Goal: Task Accomplishment & Management: Complete application form

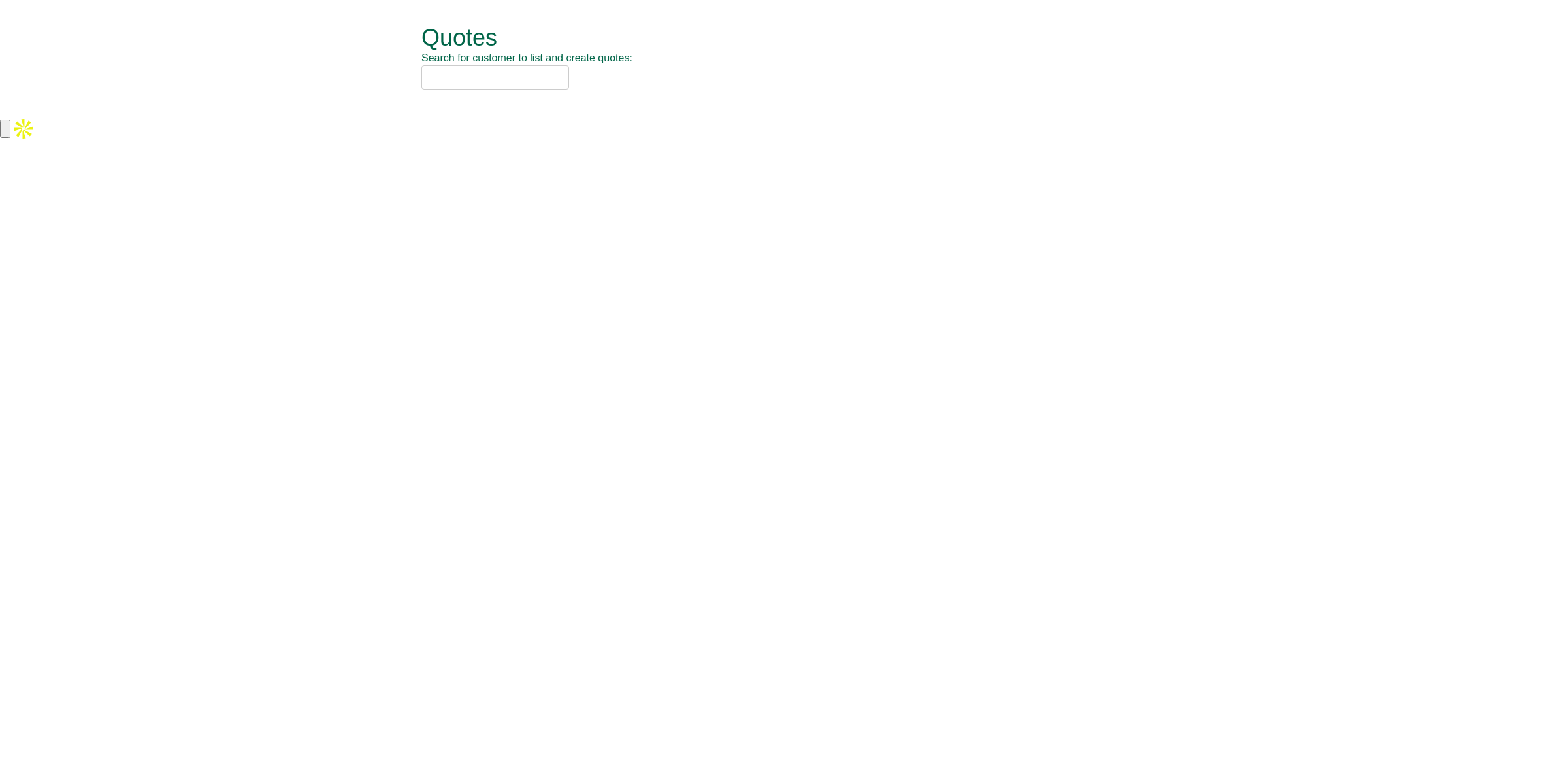
click at [503, 85] on input "text" at bounding box center [495, 77] width 148 height 24
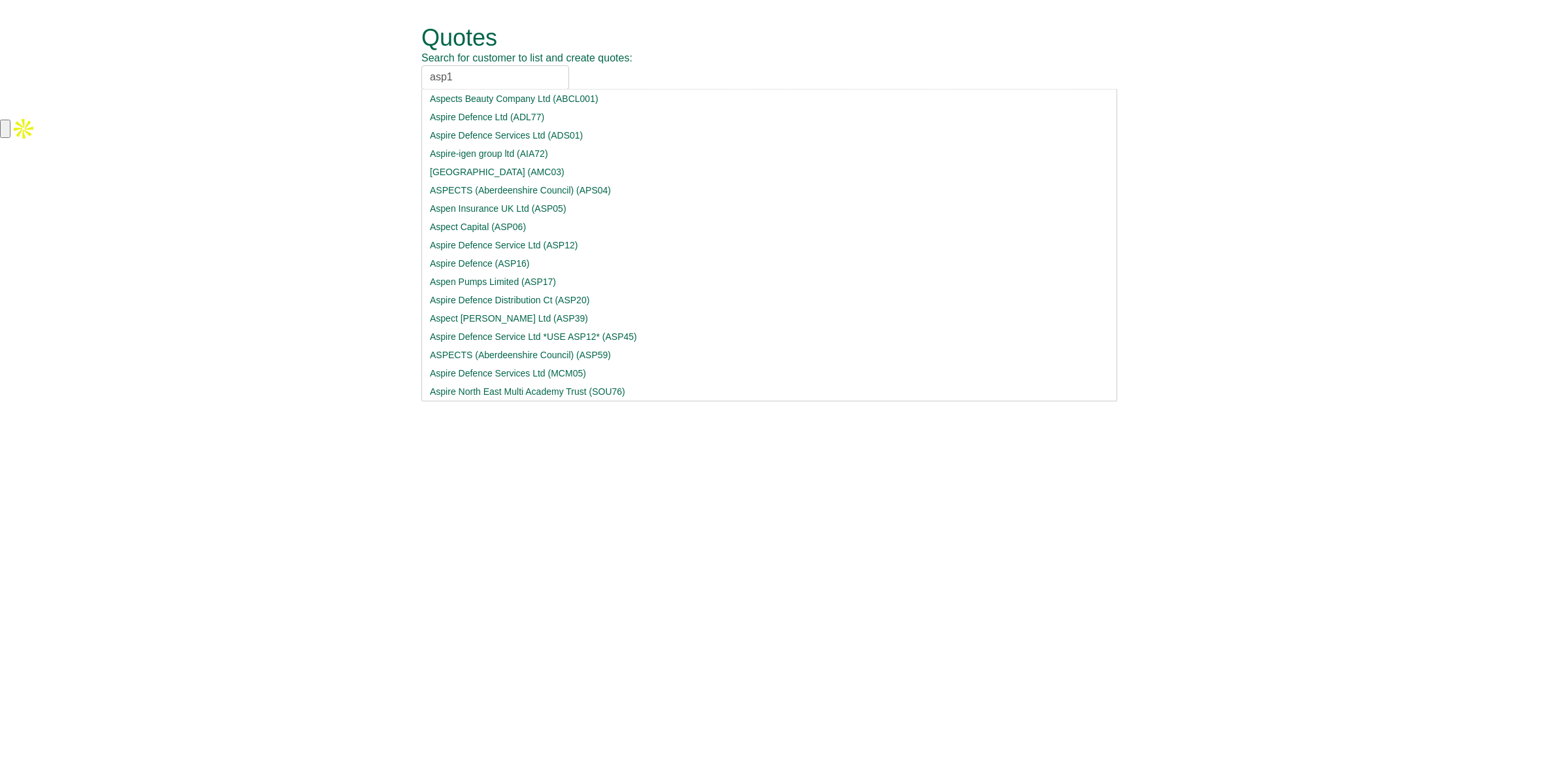
drag, startPoint x: 464, startPoint y: 73, endPoint x: 400, endPoint y: 85, distance: 65.1
click at [400, 85] on form "Quotes Search for customer to list and create quotes: asp1 Aspects Beauty Compa…" at bounding box center [784, 57] width 1568 height 116
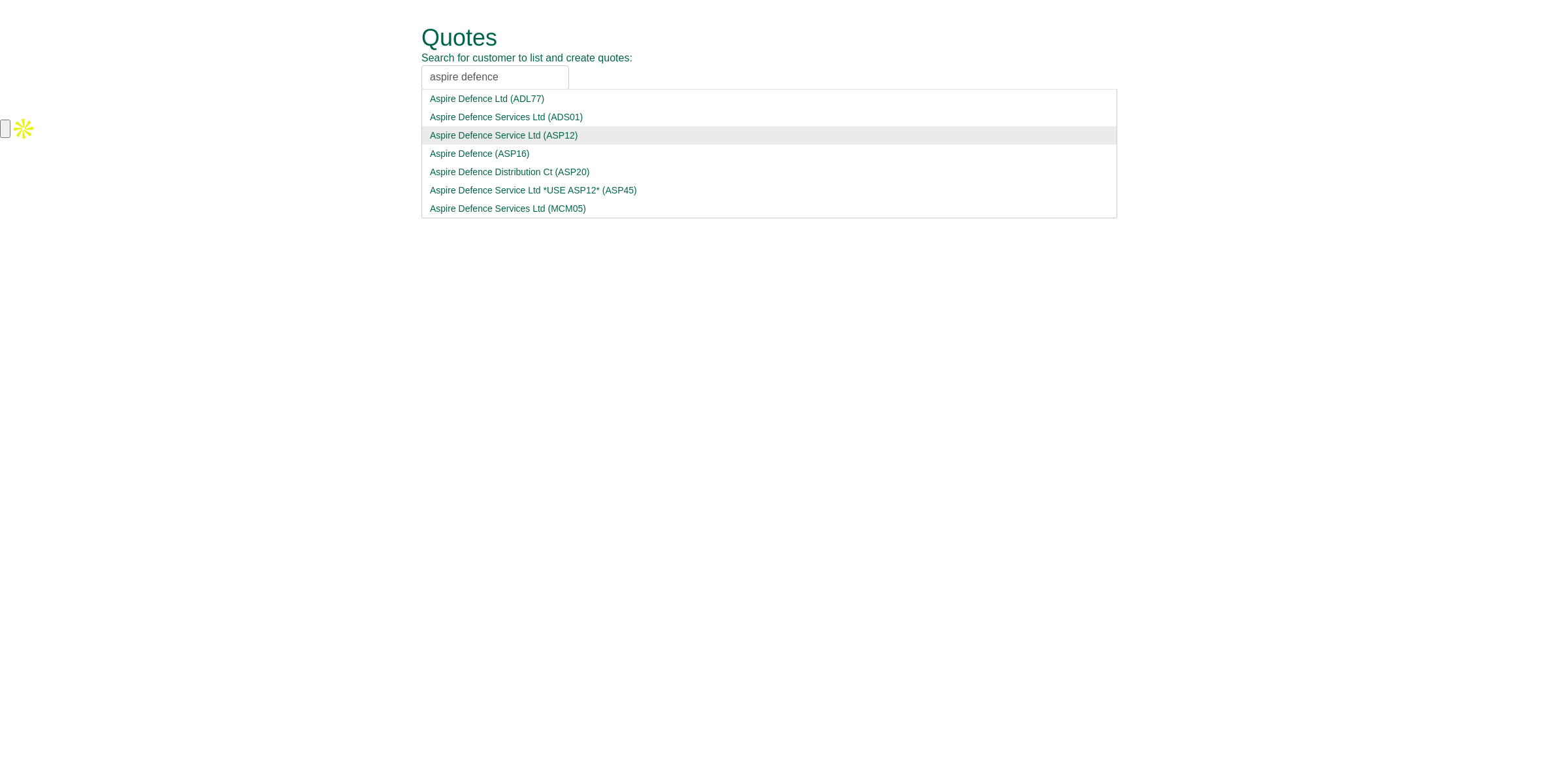
type input "aspire defence"
click at [480, 134] on div "Aspire Defence Service Ltd (ASP12)" at bounding box center [770, 135] width 679 height 13
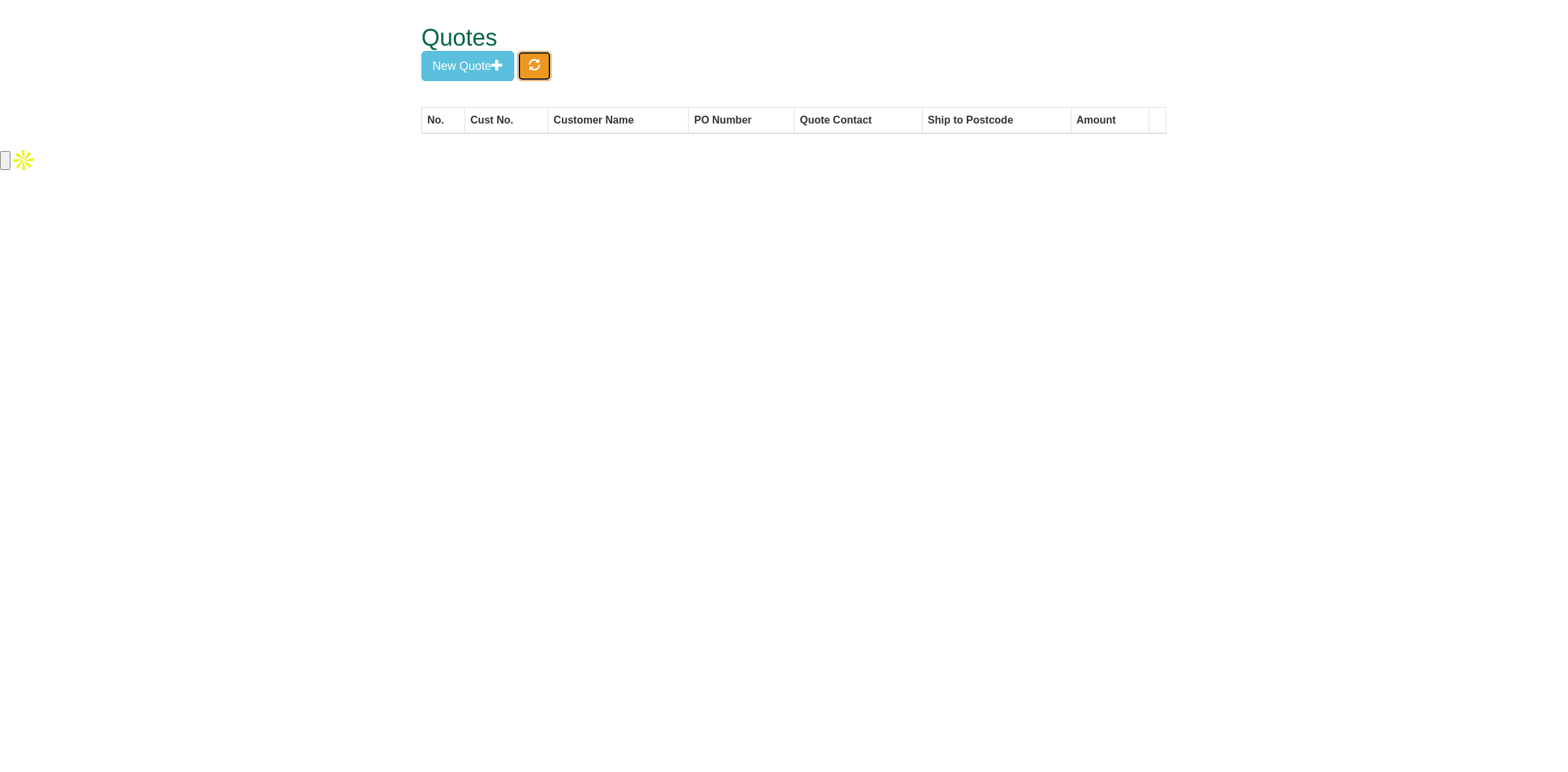
click at [541, 70] on span "button" at bounding box center [534, 64] width 12 height 12
click at [468, 68] on button "New Quote" at bounding box center [468, 66] width 92 height 30
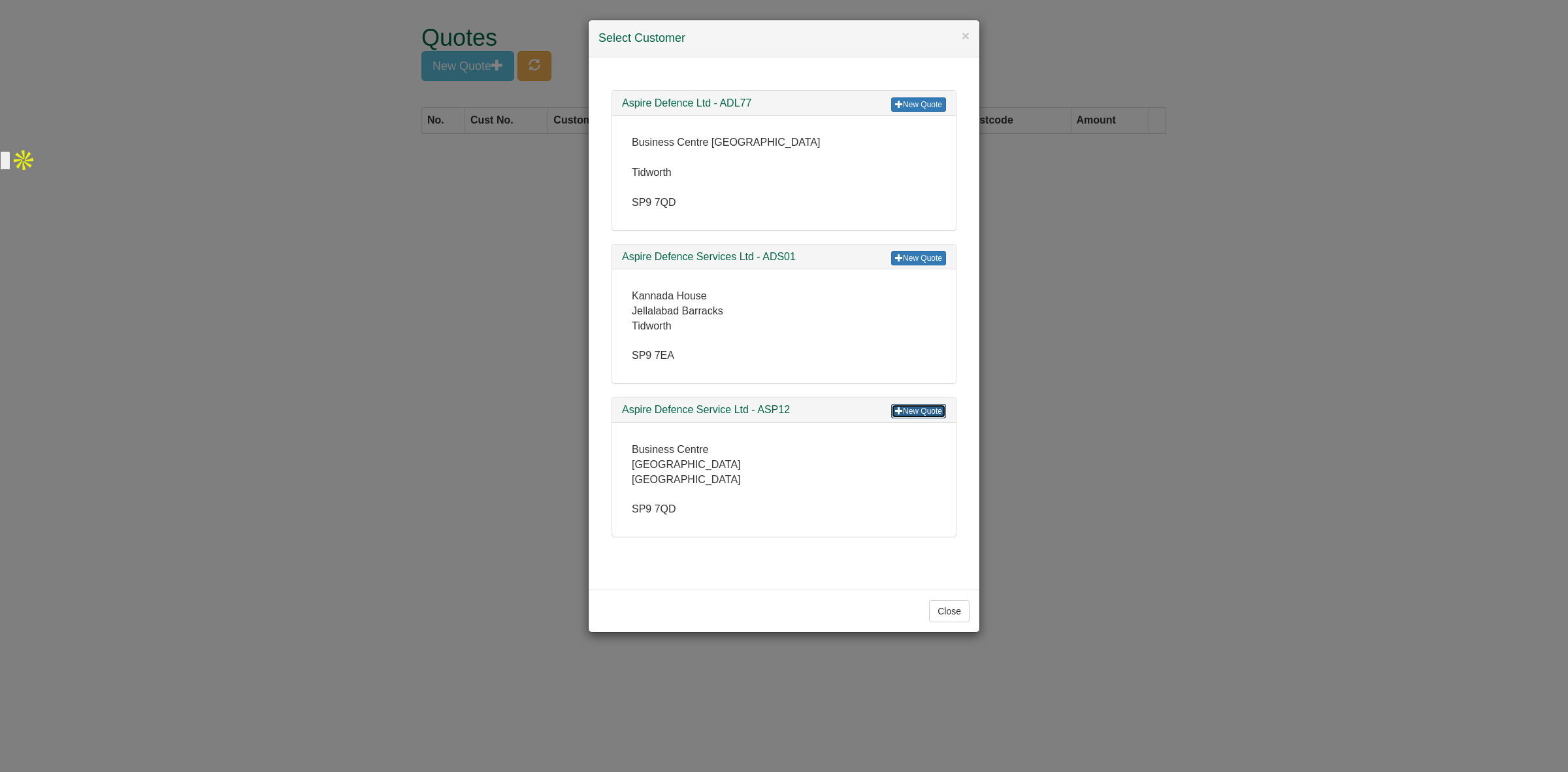
click at [896, 412] on span at bounding box center [899, 410] width 8 height 8
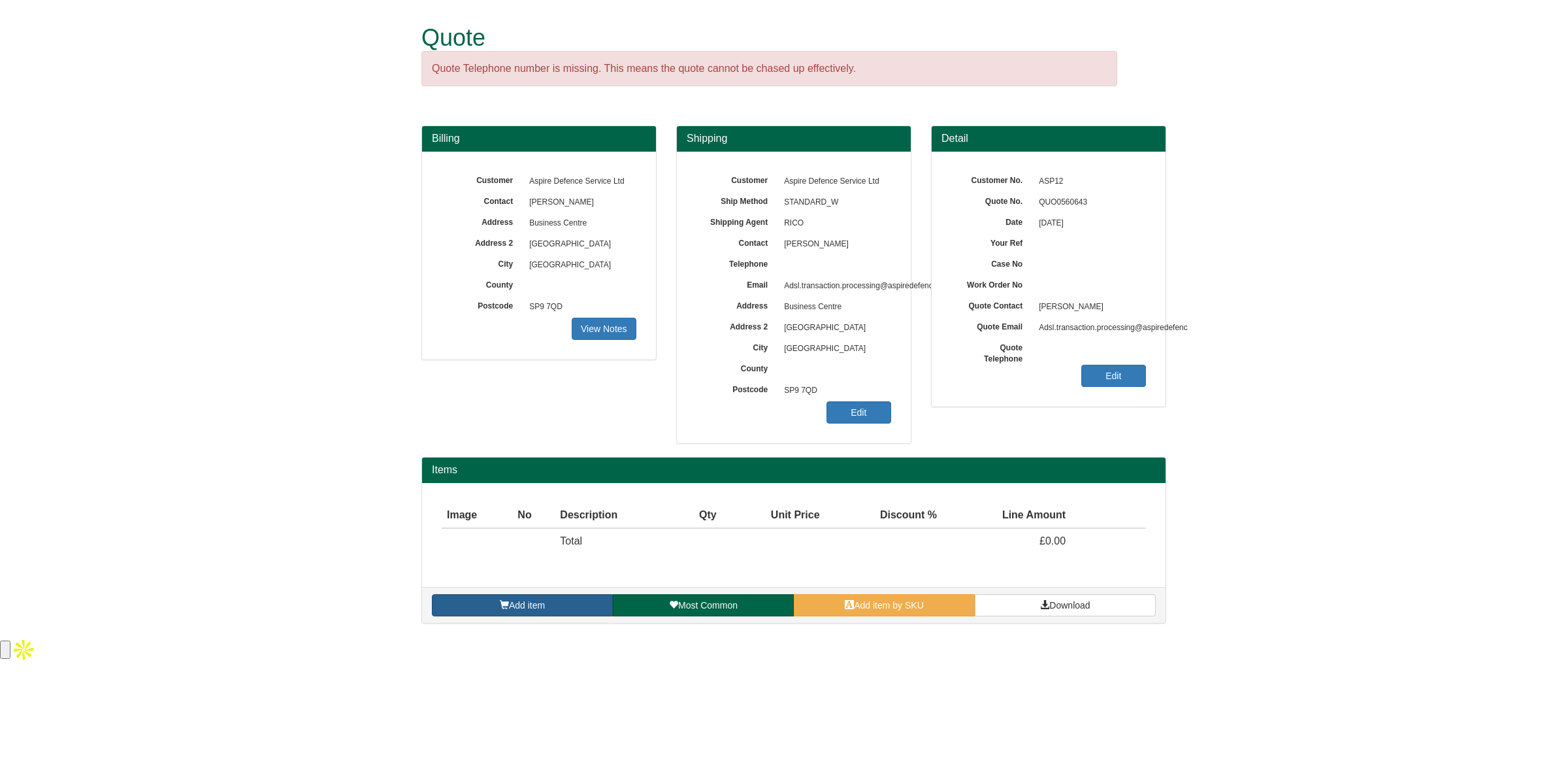
click at [523, 610] on span "Add item" at bounding box center [527, 604] width 36 height 10
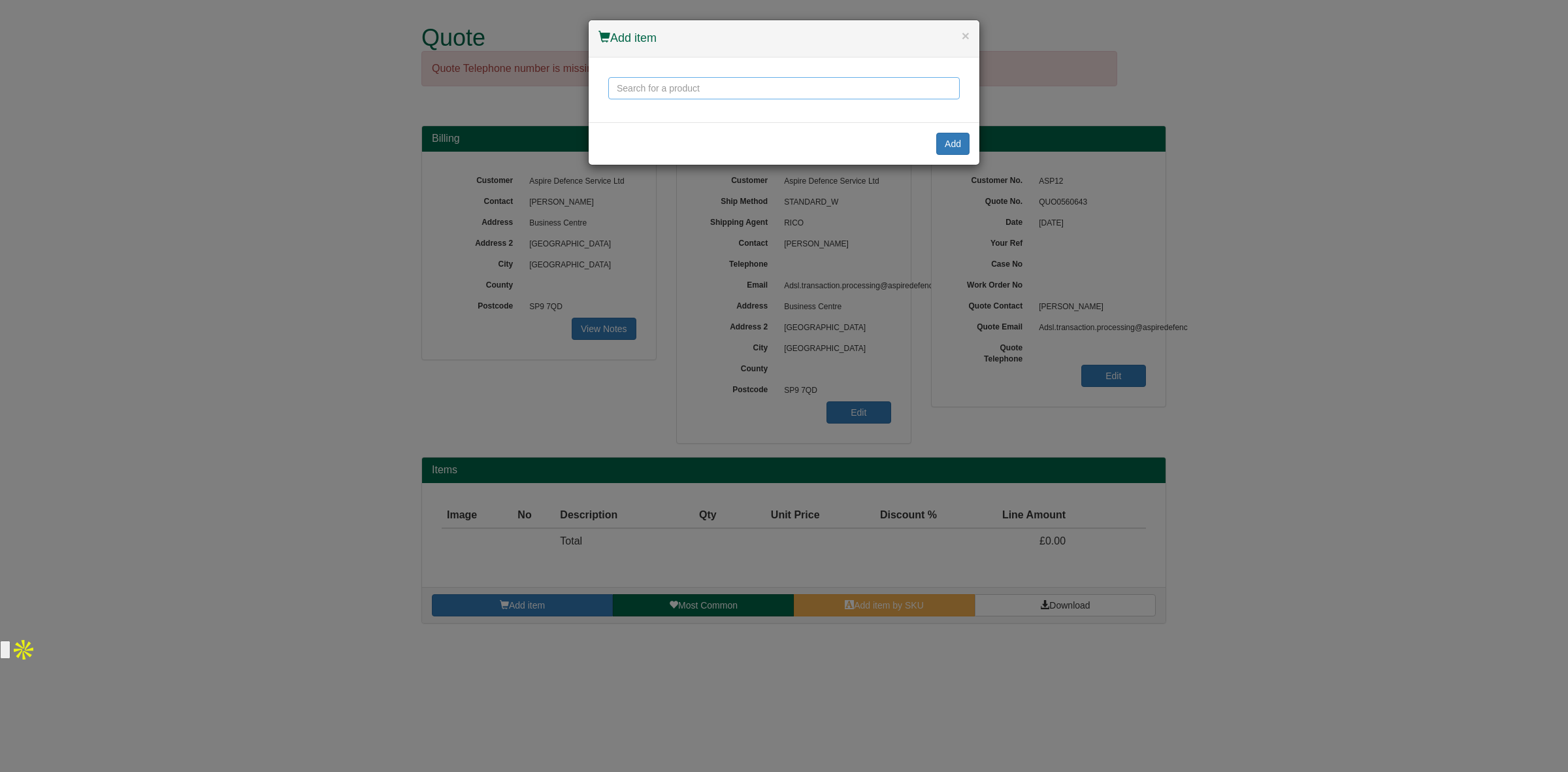
click at [671, 84] on input "text" at bounding box center [784, 88] width 352 height 23
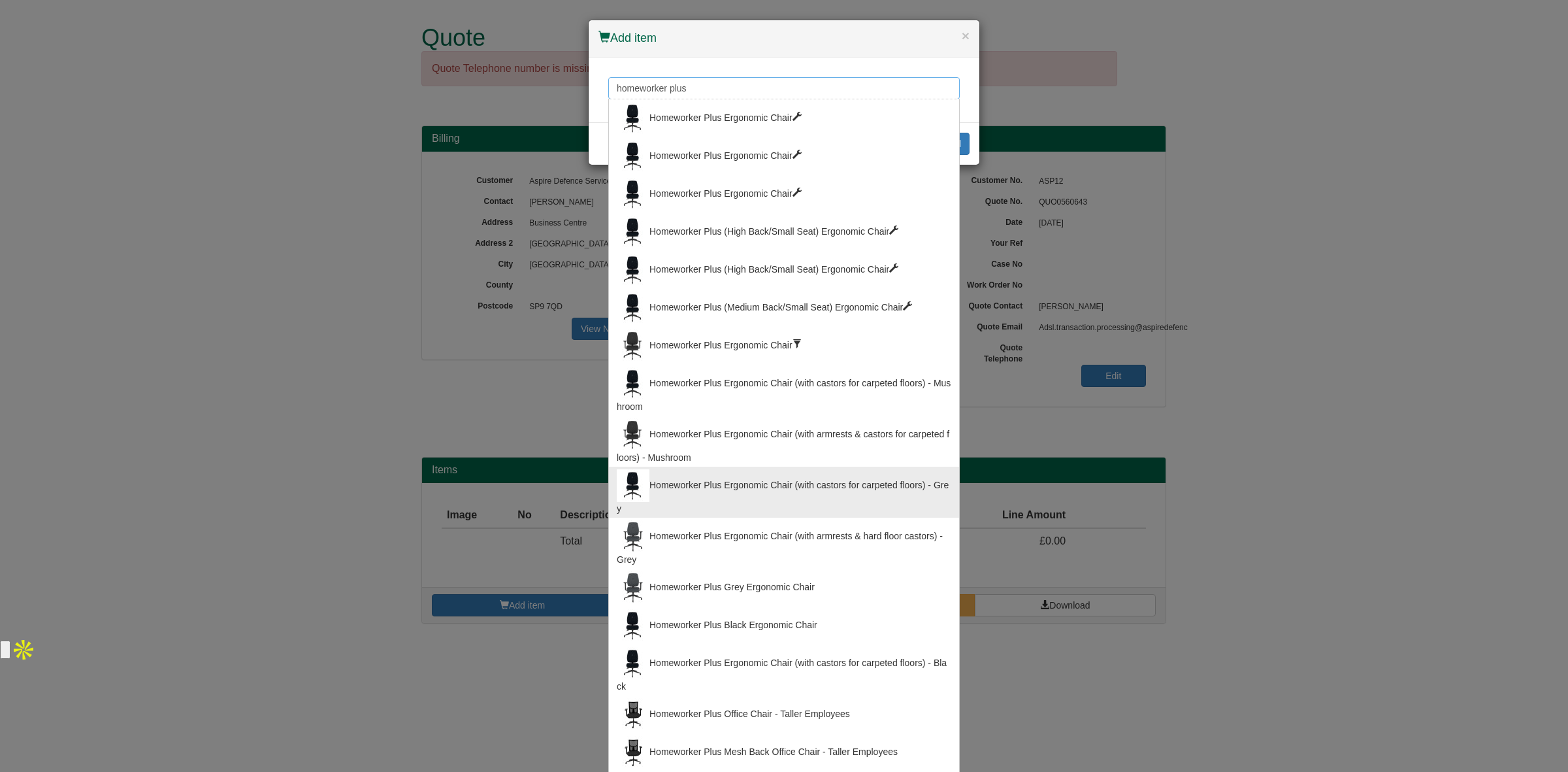
type input "homeworker plus"
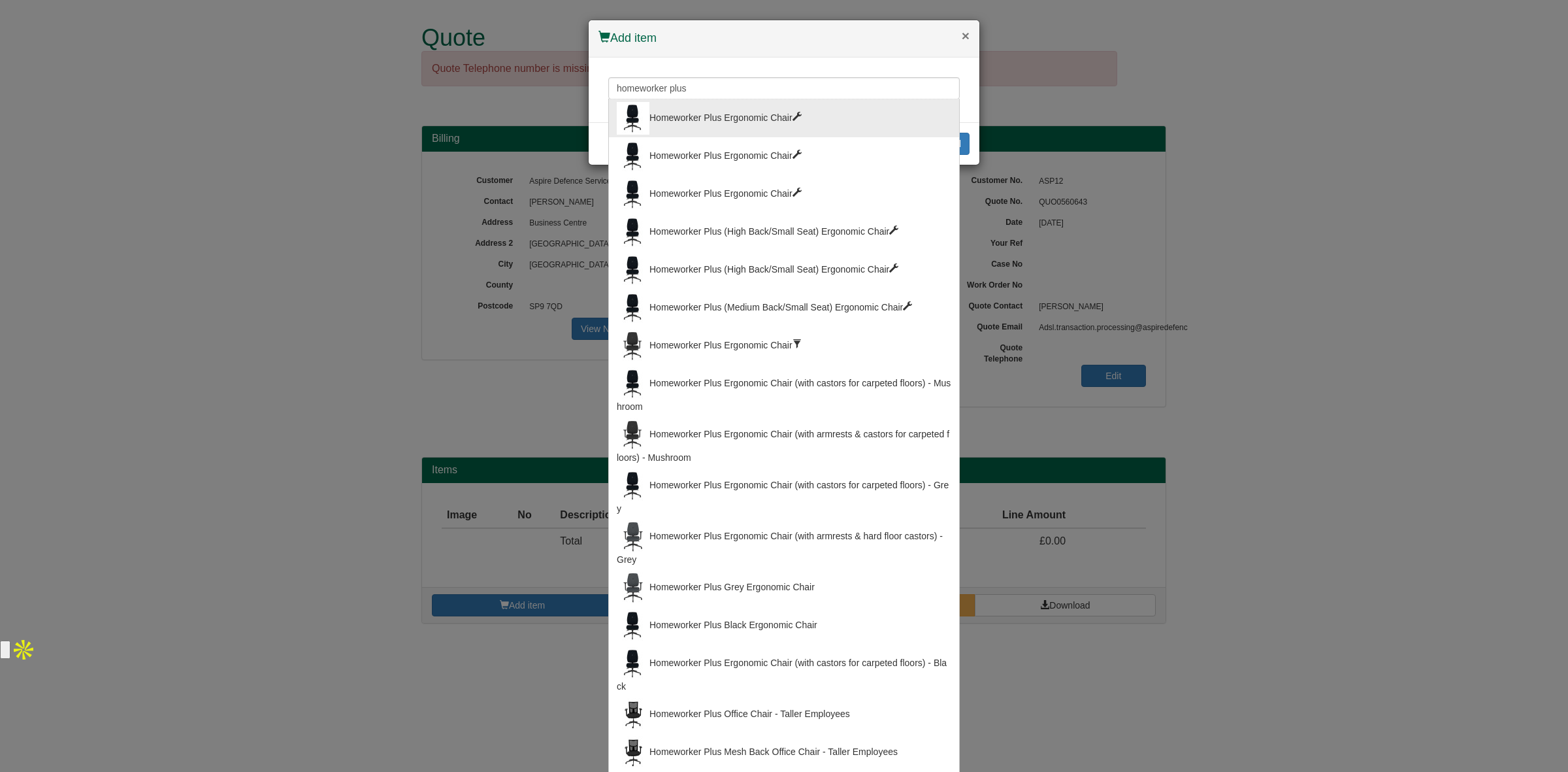
click at [961, 33] on button "×" at bounding box center [965, 36] width 8 height 14
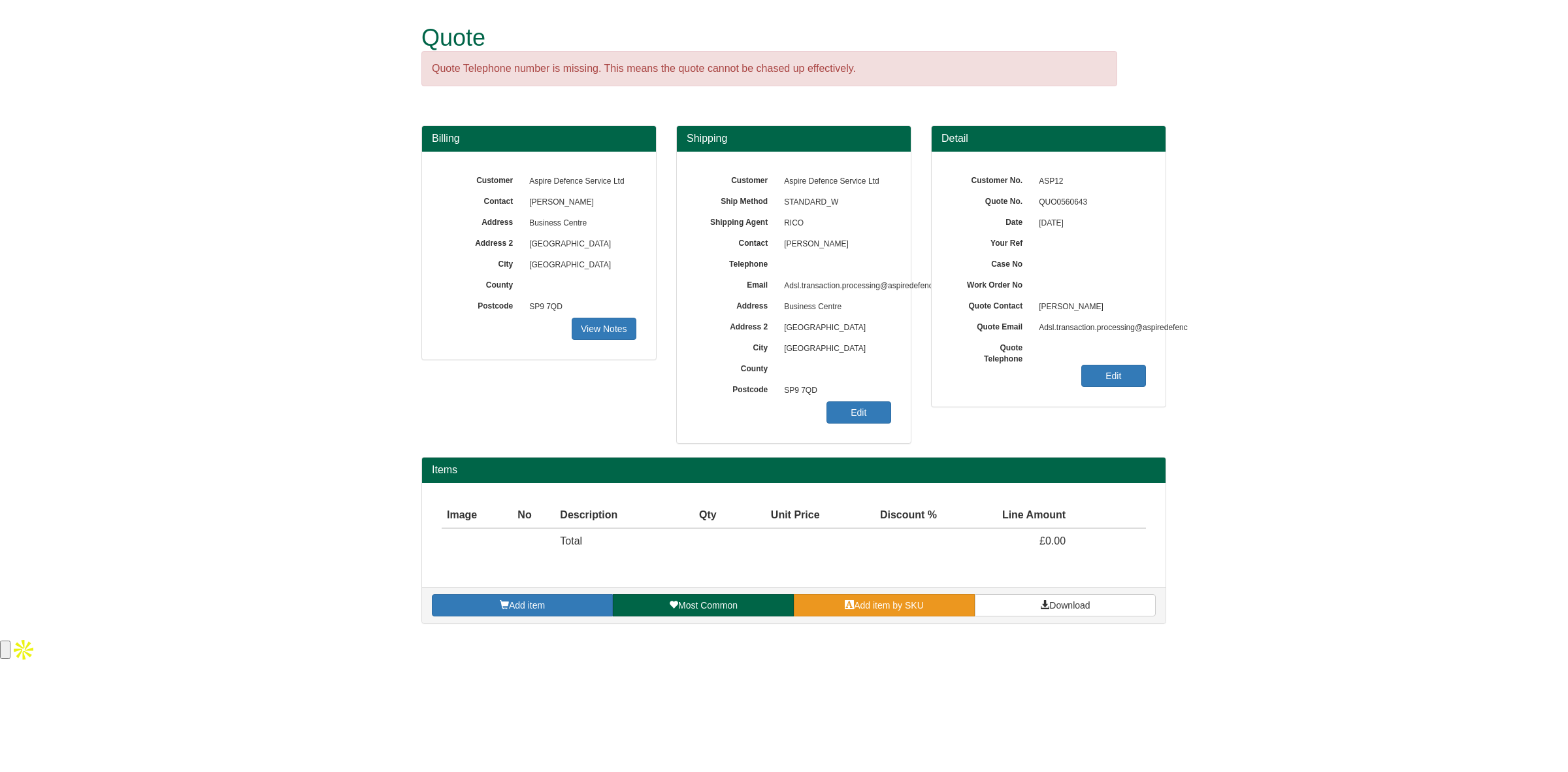
click at [872, 601] on span "Add item by SKU" at bounding box center [889, 604] width 70 height 10
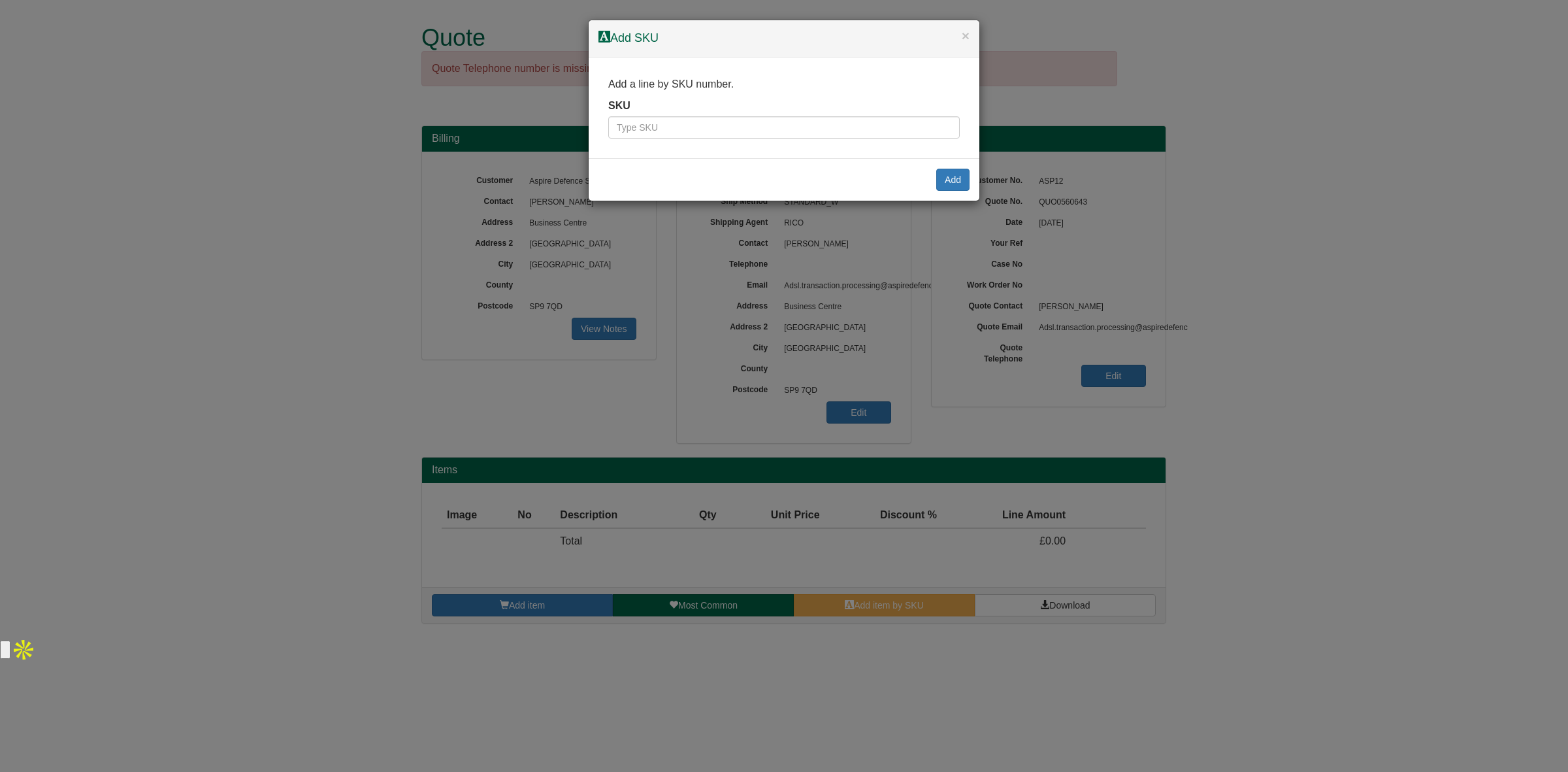
click at [784, 116] on div "SKU" at bounding box center [784, 119] width 352 height 40
click at [776, 130] on input "text" at bounding box center [784, 127] width 352 height 23
type input "9900031"
click at [947, 176] on button "Add" at bounding box center [953, 179] width 33 height 23
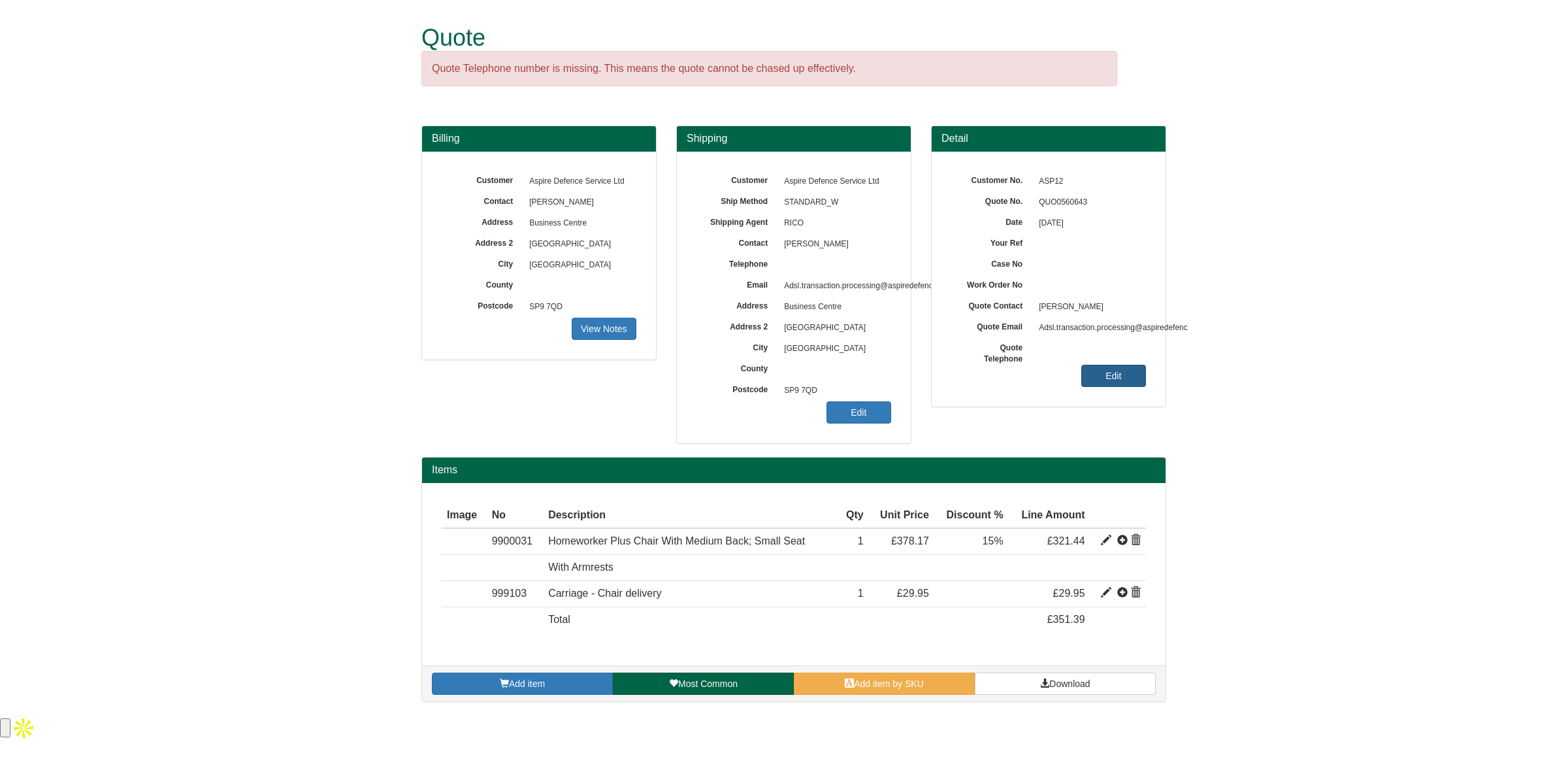
click at [1113, 373] on link "Edit" at bounding box center [1113, 375] width 64 height 23
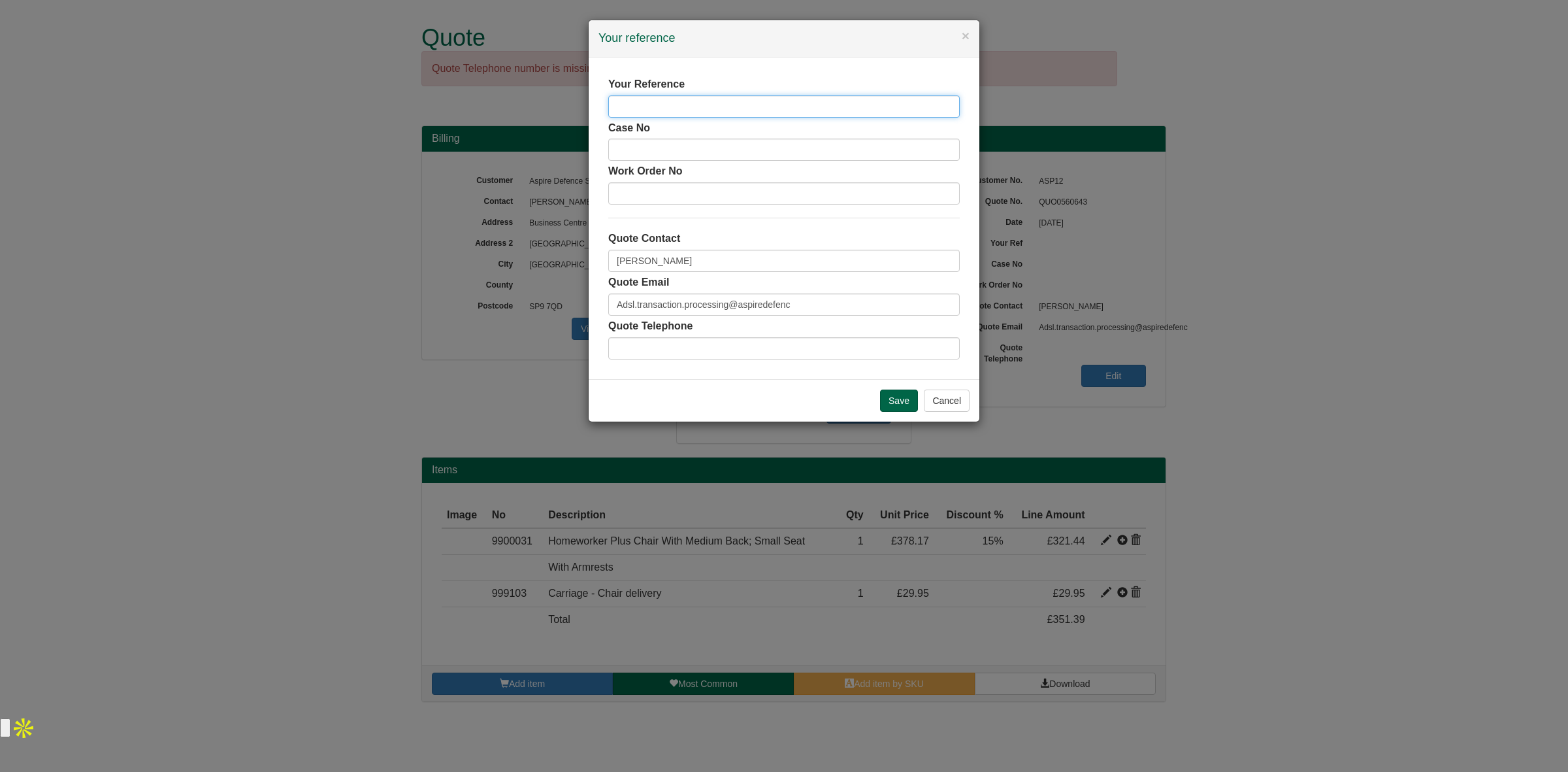
click at [688, 108] on input "text" at bounding box center [784, 106] width 352 height 23
type input "[PERSON_NAME]"
drag, startPoint x: 685, startPoint y: 266, endPoint x: 570, endPoint y: 249, distance: 116.2
click at [570, 249] on div "× Your reference Your Reference Samantha Stevens Case No Work Order No Quote Co…" at bounding box center [784, 386] width 1568 height 772
type input "[PERSON_NAME]"
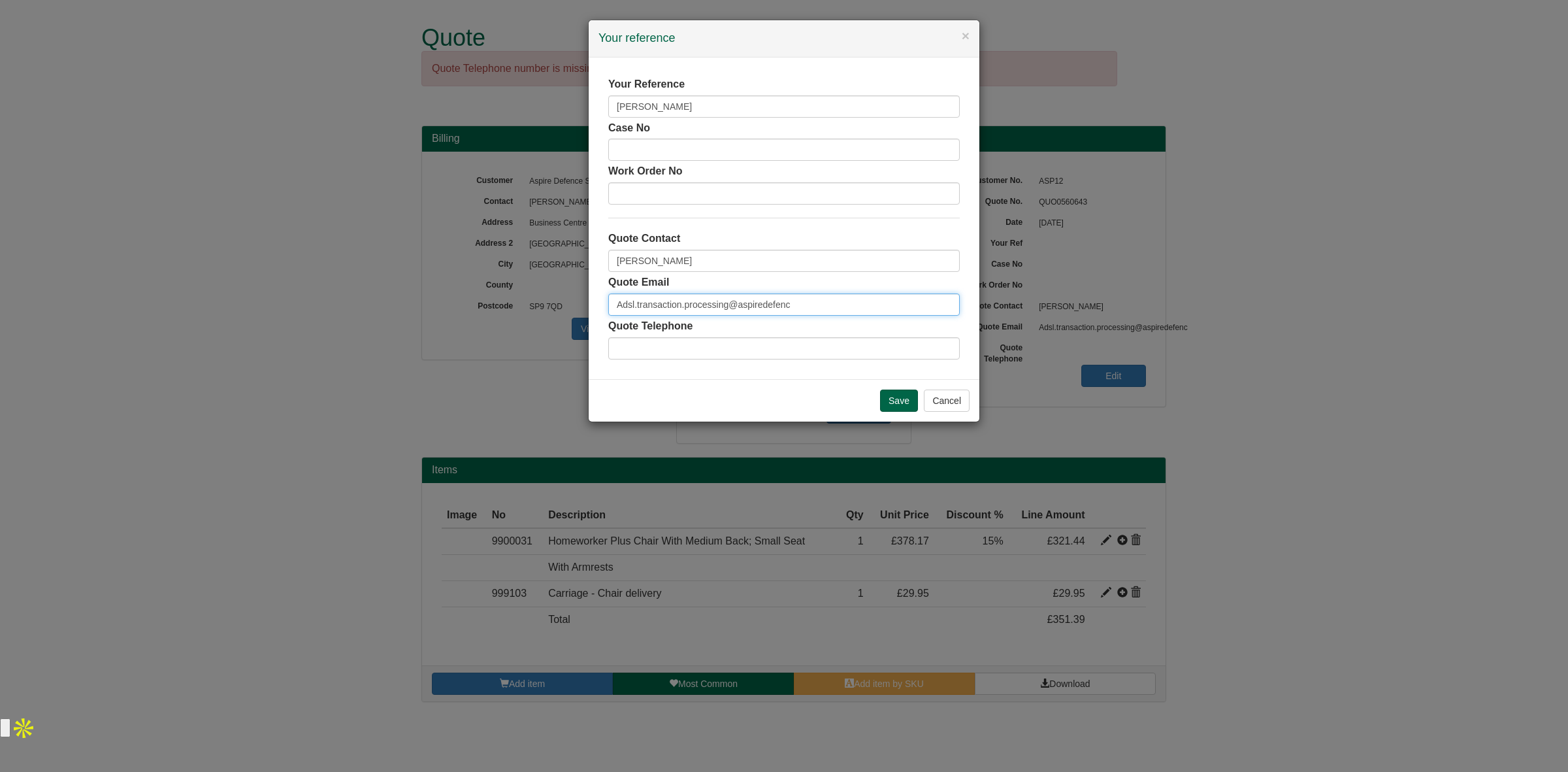
drag, startPoint x: 801, startPoint y: 296, endPoint x: 514, endPoint y: 308, distance: 287.3
click at [514, 308] on div "× Your reference Your Reference Samantha Stevens Case No Work Order No Quote Co…" at bounding box center [784, 386] width 1568 height 772
click at [891, 405] on input "Save" at bounding box center [899, 400] width 38 height 23
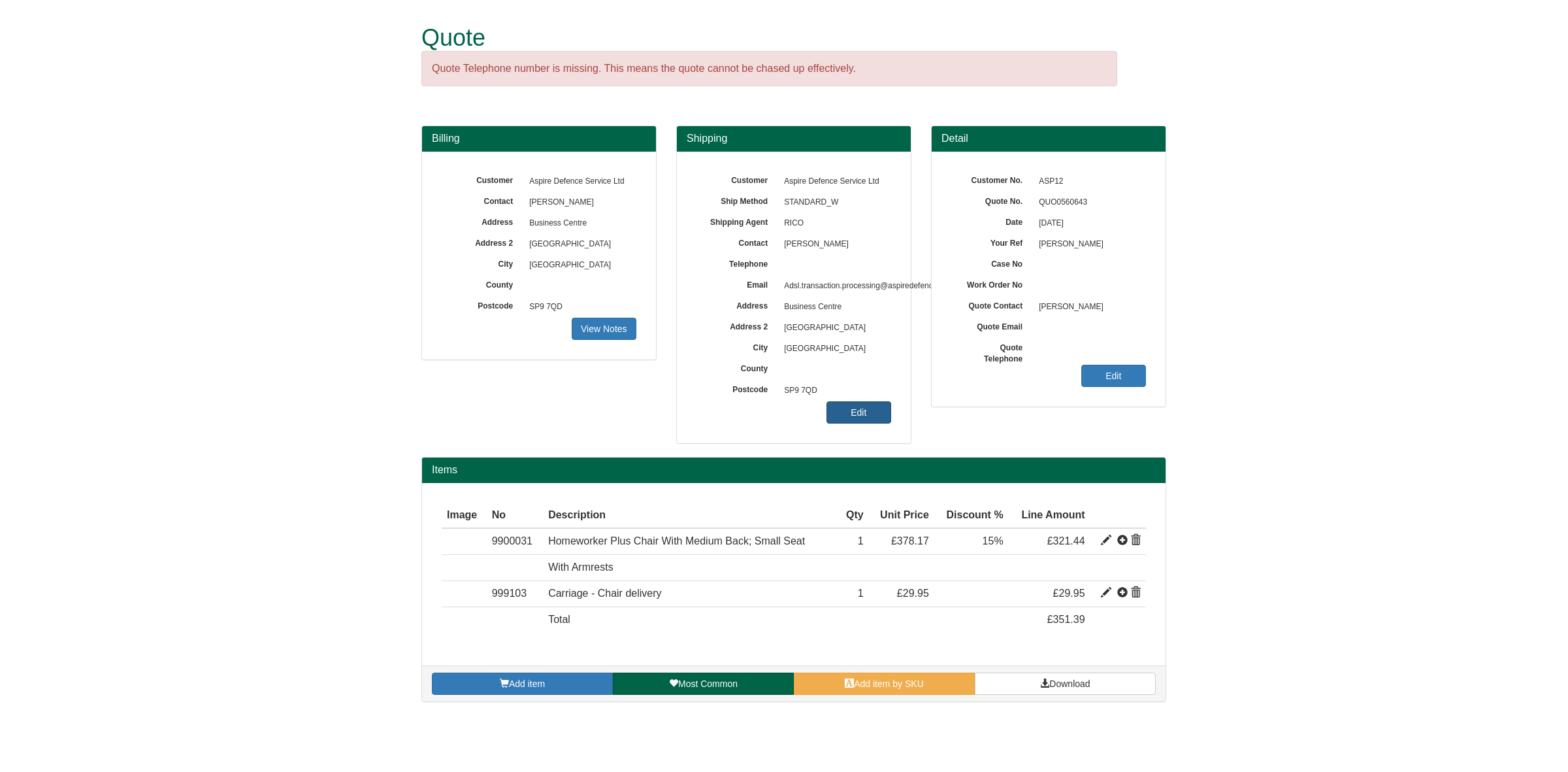
click at [872, 412] on link "Edit" at bounding box center [858, 412] width 64 height 23
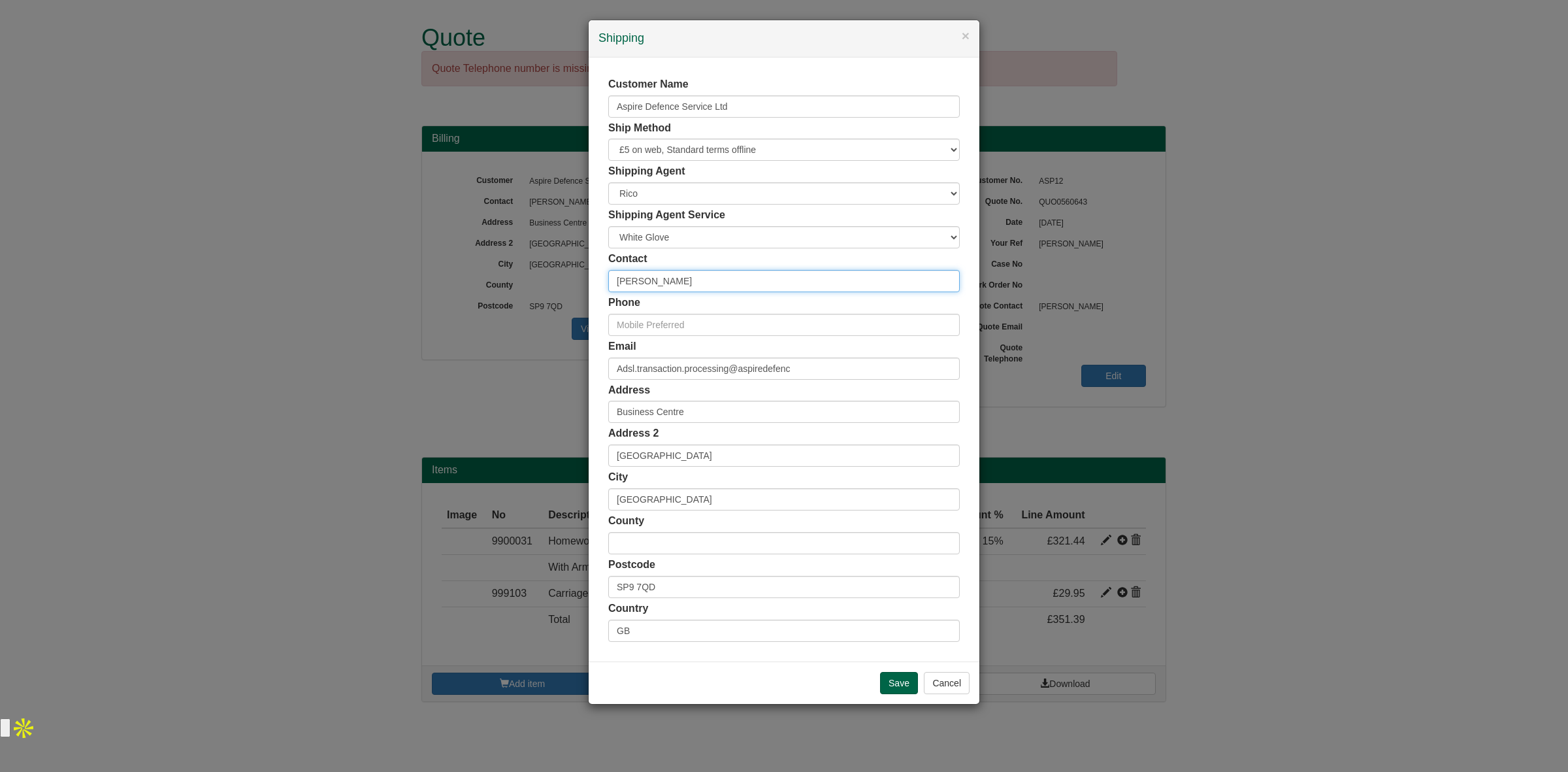
drag, startPoint x: 694, startPoint y: 275, endPoint x: 529, endPoint y: 299, distance: 166.7
click at [529, 299] on div "× Shipping Customer Name Aspire Defence Service Ltd Ship Method Free of Charge …" at bounding box center [784, 386] width 1568 height 772
paste input "[PERSON_NAME][EMAIL_ADDRESS][PERSON_NAME][DOMAIN_NAME]"
type input "[PERSON_NAME][EMAIL_ADDRESS][PERSON_NAME][DOMAIN_NAME]"
drag, startPoint x: 667, startPoint y: 595, endPoint x: 576, endPoint y: 595, distance: 91.0
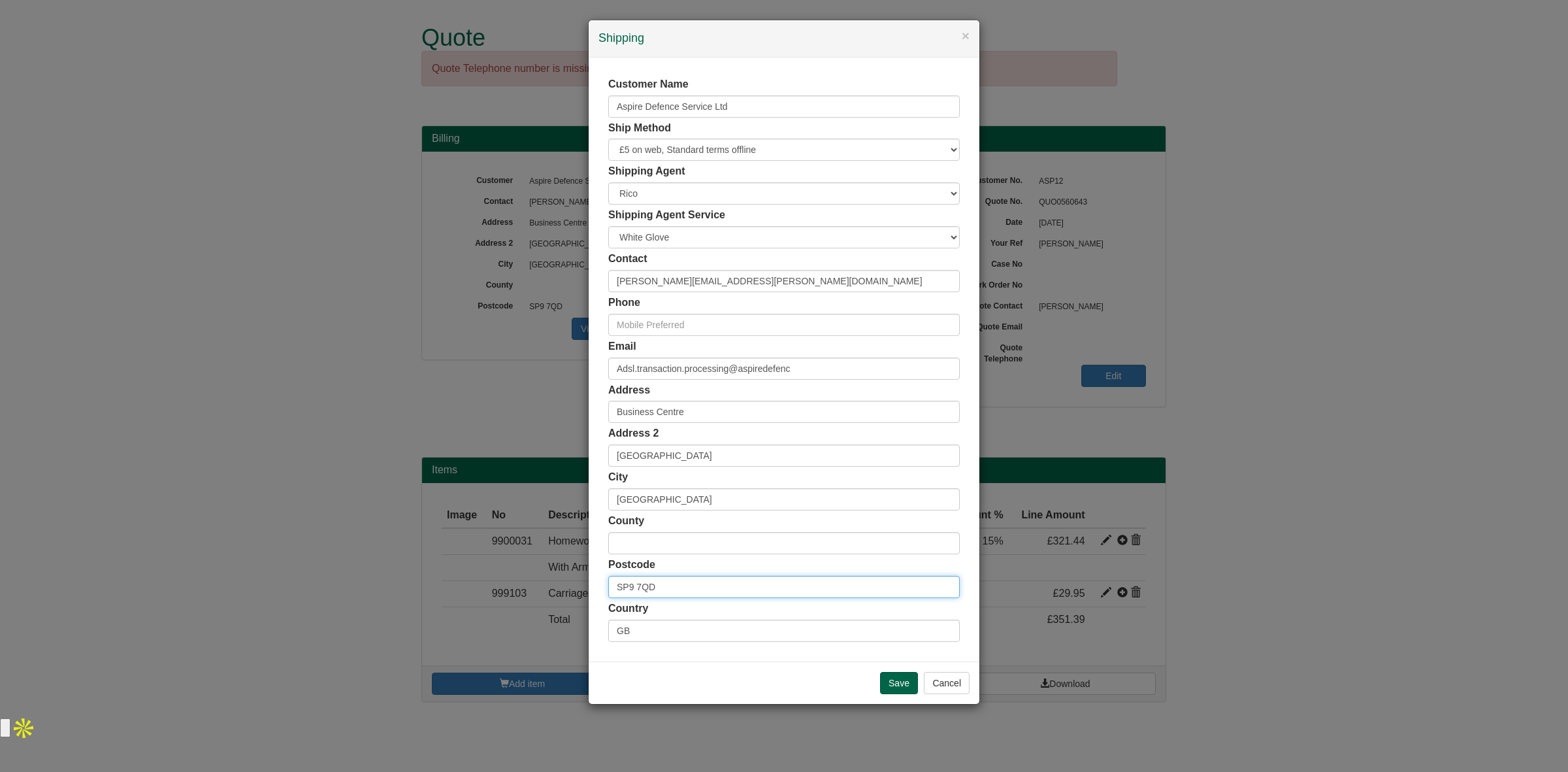
click at [576, 595] on div "× Shipping Customer Name Aspire Defence Service Ltd Ship Method Free of Charge …" at bounding box center [784, 386] width 1568 height 772
paste input "BA12 0DJ"
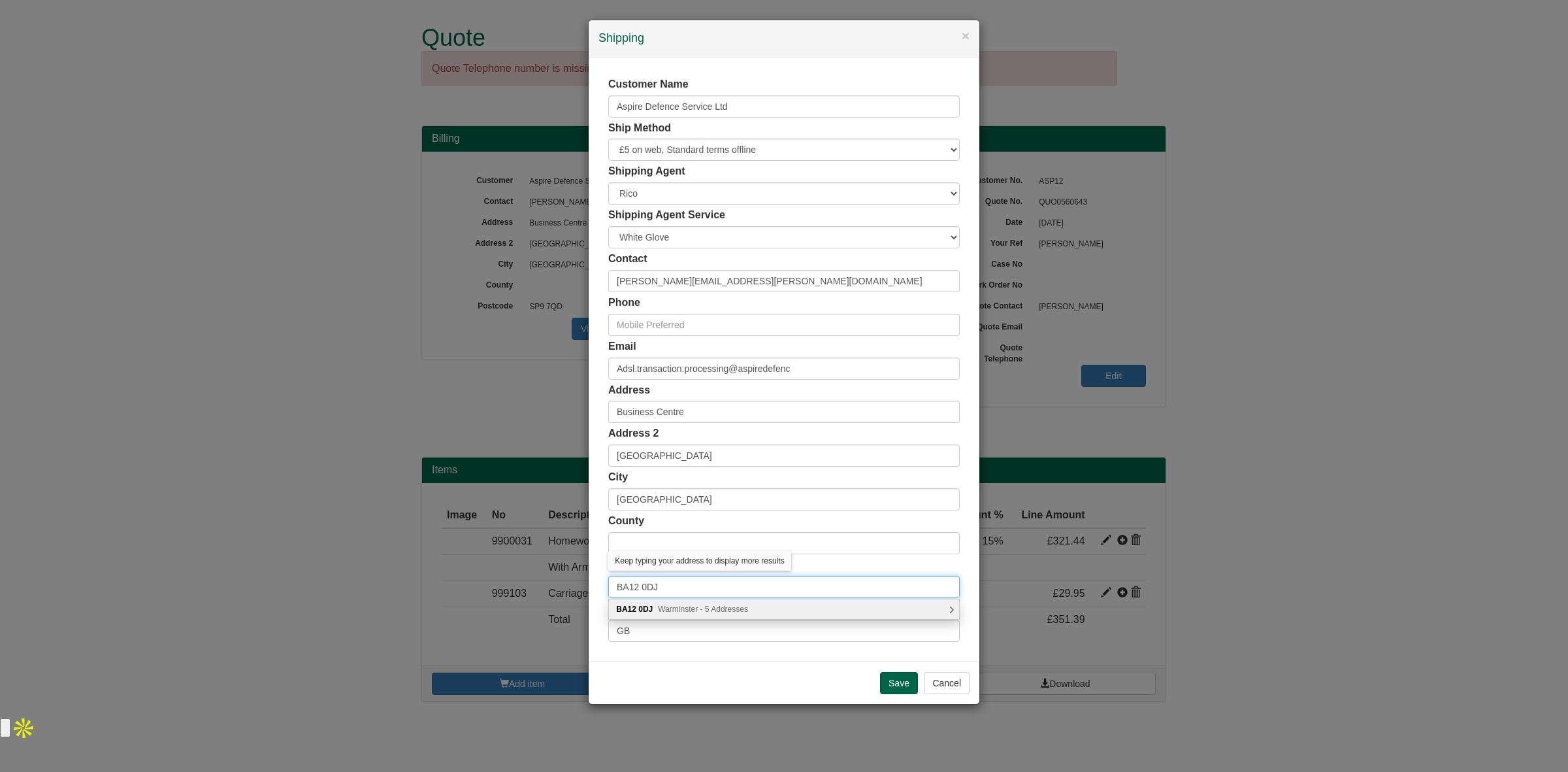
type input "BA12 0DJ"
click at [661, 610] on span "Warminster - 5 Addresses" at bounding box center [703, 609] width 90 height 9
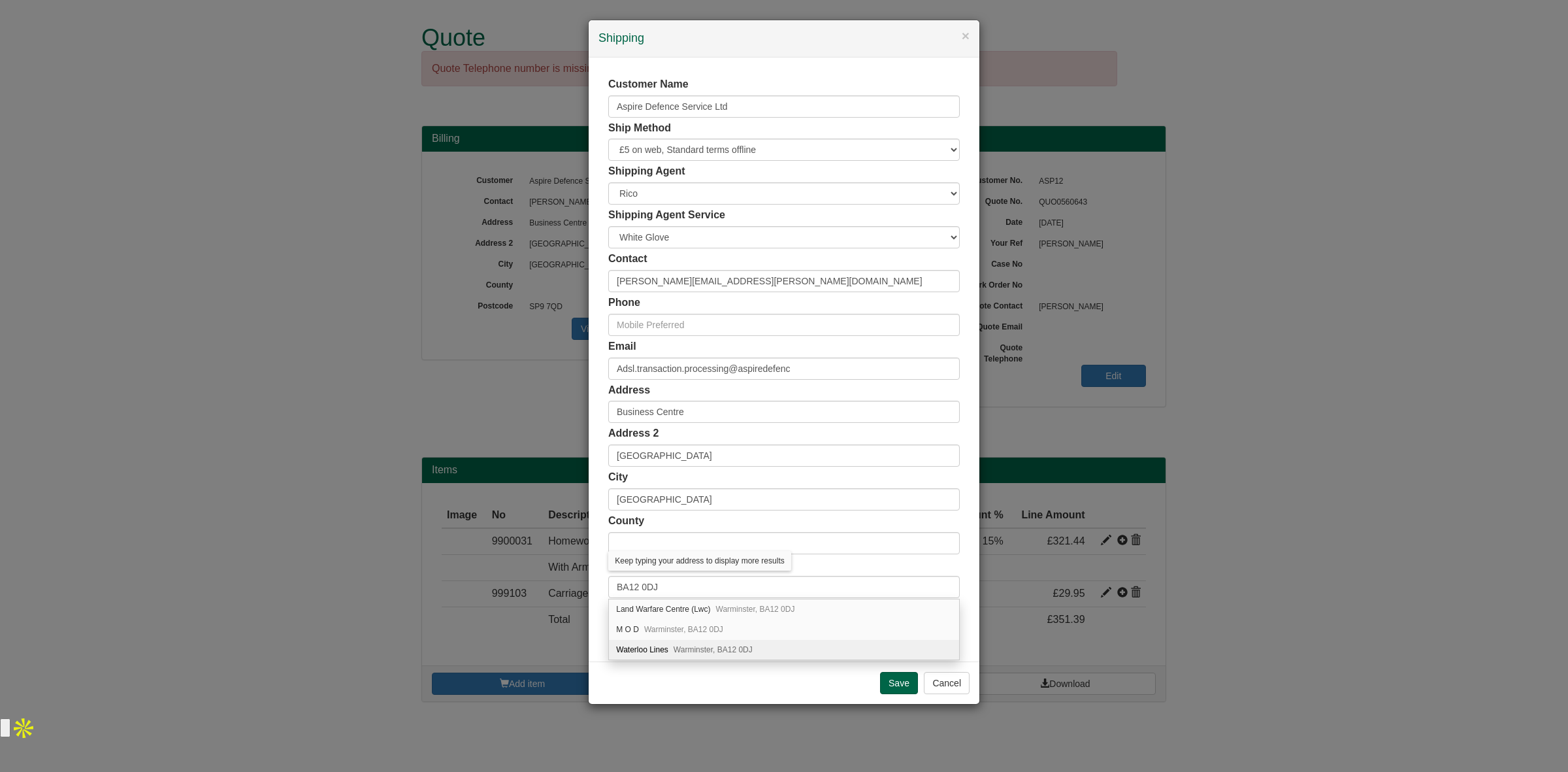
click at [740, 645] on div "Waterloo Lines Warminster, BA12 0DJ" at bounding box center [784, 649] width 350 height 19
type input "Waterloo Lines"
type input "Warminster"
type input "[GEOGRAPHIC_DATA]"
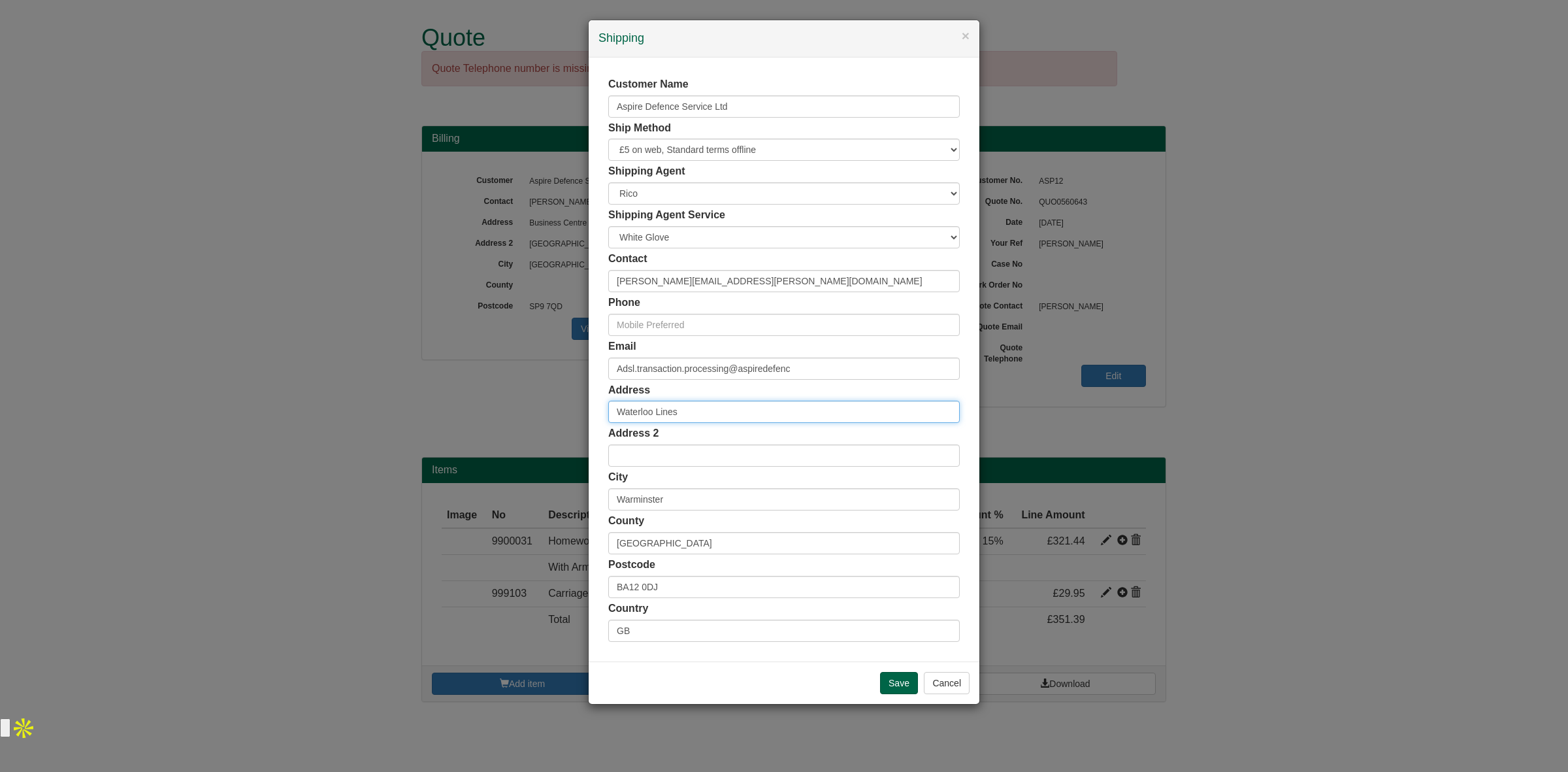
click at [611, 414] on input "Waterloo Lines" at bounding box center [784, 412] width 352 height 23
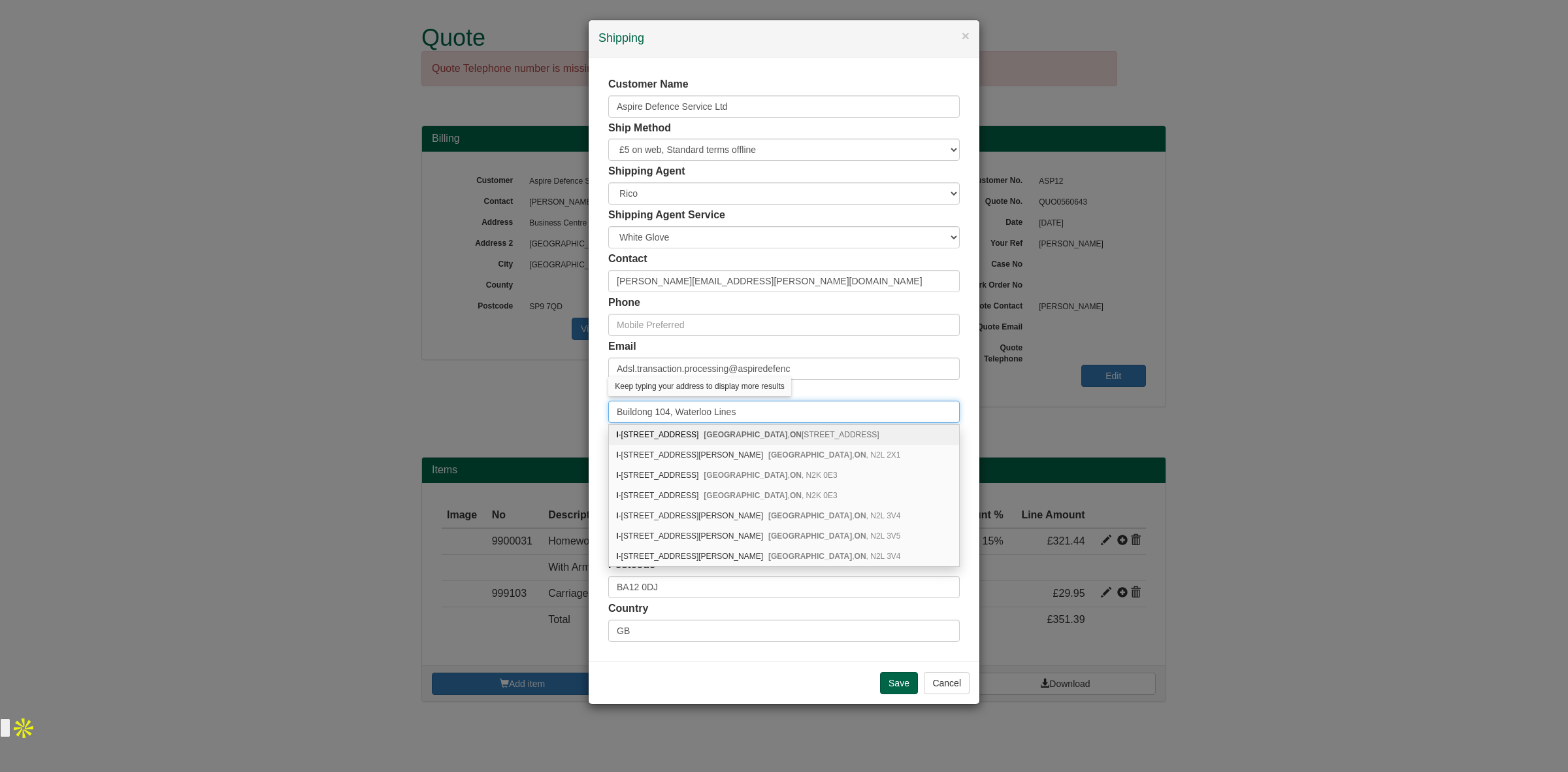
type input "Buildong 104, Waterloo Lines"
click at [883, 389] on div "Address [STREET_ADDRESS] Lines" at bounding box center [784, 403] width 352 height 40
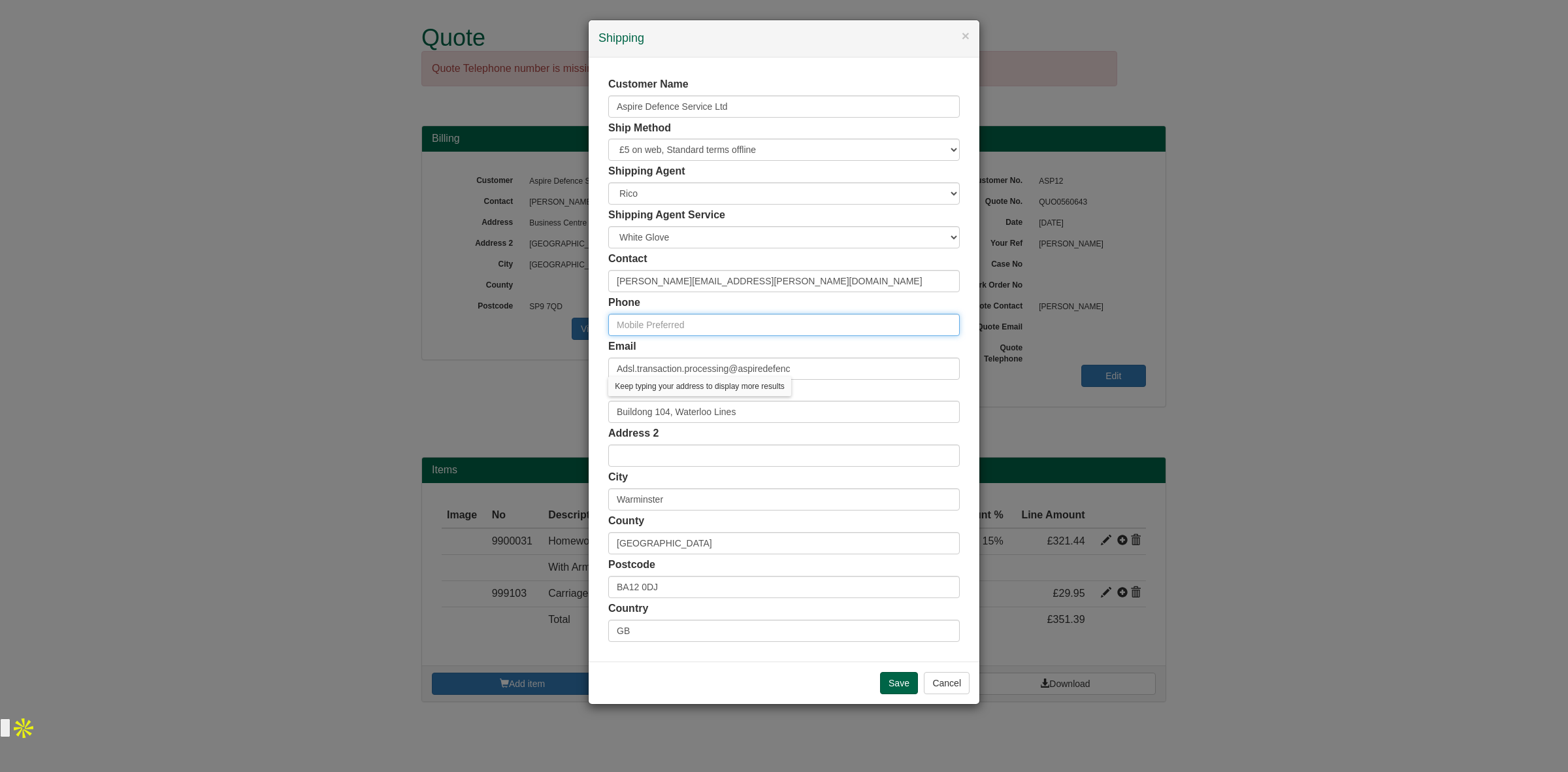
click at [712, 325] on input "text" at bounding box center [784, 325] width 352 height 23
click at [648, 368] on input "Adsl.transaction.processing@aspiredefenc" at bounding box center [784, 368] width 352 height 23
drag, startPoint x: 802, startPoint y: 373, endPoint x: 505, endPoint y: 373, distance: 297.0
click at [505, 373] on div "× Shipping Customer Name Aspire Defence Service Ltd Ship Method Free of Charge …" at bounding box center [784, 386] width 1568 height 772
drag, startPoint x: 794, startPoint y: 282, endPoint x: 547, endPoint y: 290, distance: 247.1
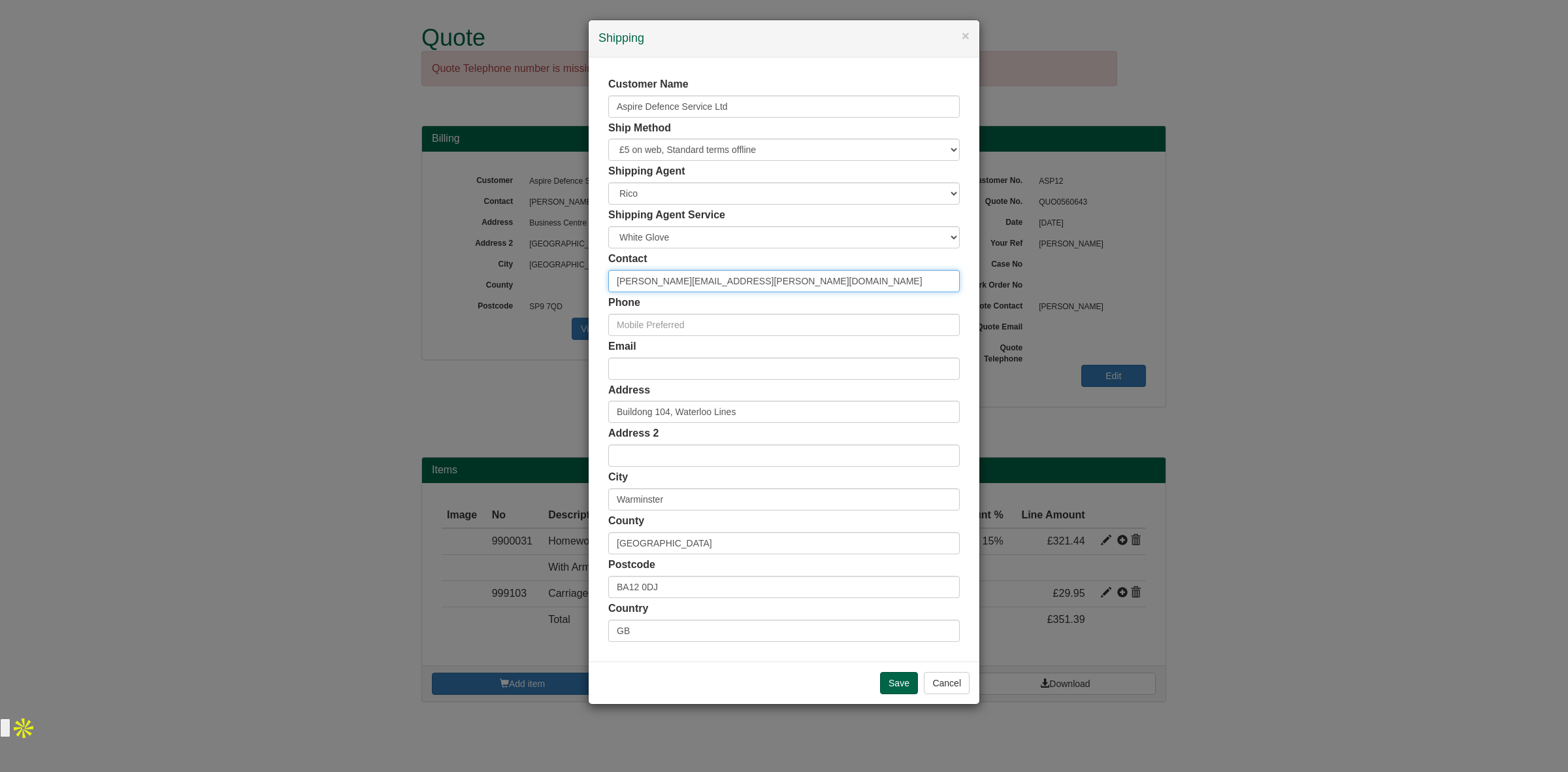
click at [547, 290] on div "× Shipping Customer Name Aspire Defence Service Ltd Ship Method Free of Charge …" at bounding box center [784, 386] width 1568 height 772
click at [690, 363] on input "email" at bounding box center [784, 368] width 352 height 23
paste input "[PERSON_NAME][EMAIL_ADDRESS][PERSON_NAME][DOMAIN_NAME]"
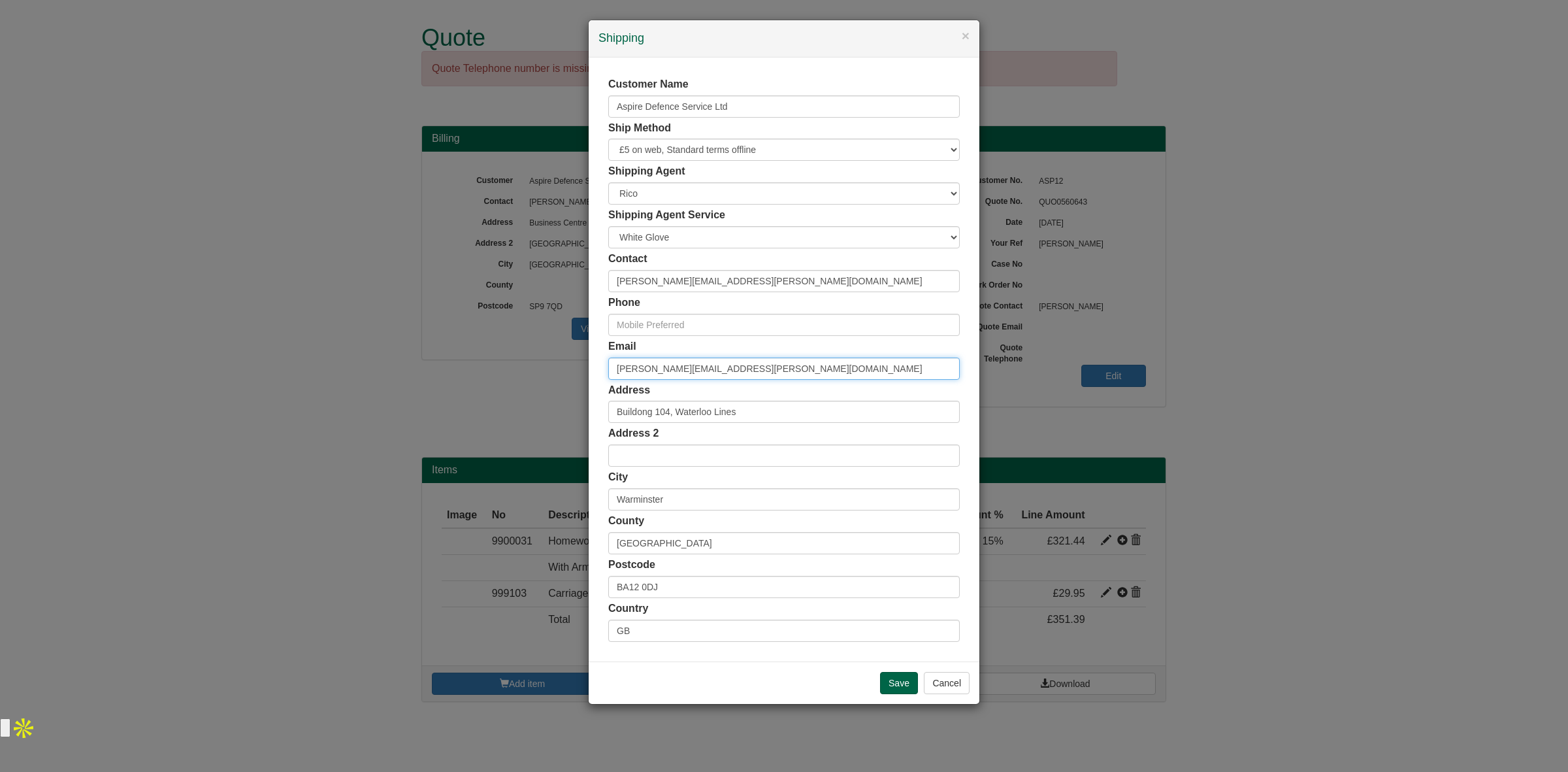
type input "[PERSON_NAME][EMAIL_ADDRESS][PERSON_NAME][DOMAIN_NAME]"
drag, startPoint x: 817, startPoint y: 286, endPoint x: 701, endPoint y: 285, distance: 116.0
click at [701, 285] on input "[PERSON_NAME][EMAIL_ADDRESS][PERSON_NAME][DOMAIN_NAME]" at bounding box center [784, 280] width 352 height 23
click at [665, 278] on input "[PERSON_NAME].[PERSON_NAME]" at bounding box center [784, 280] width 352 height 23
type input "[PERSON_NAME]"
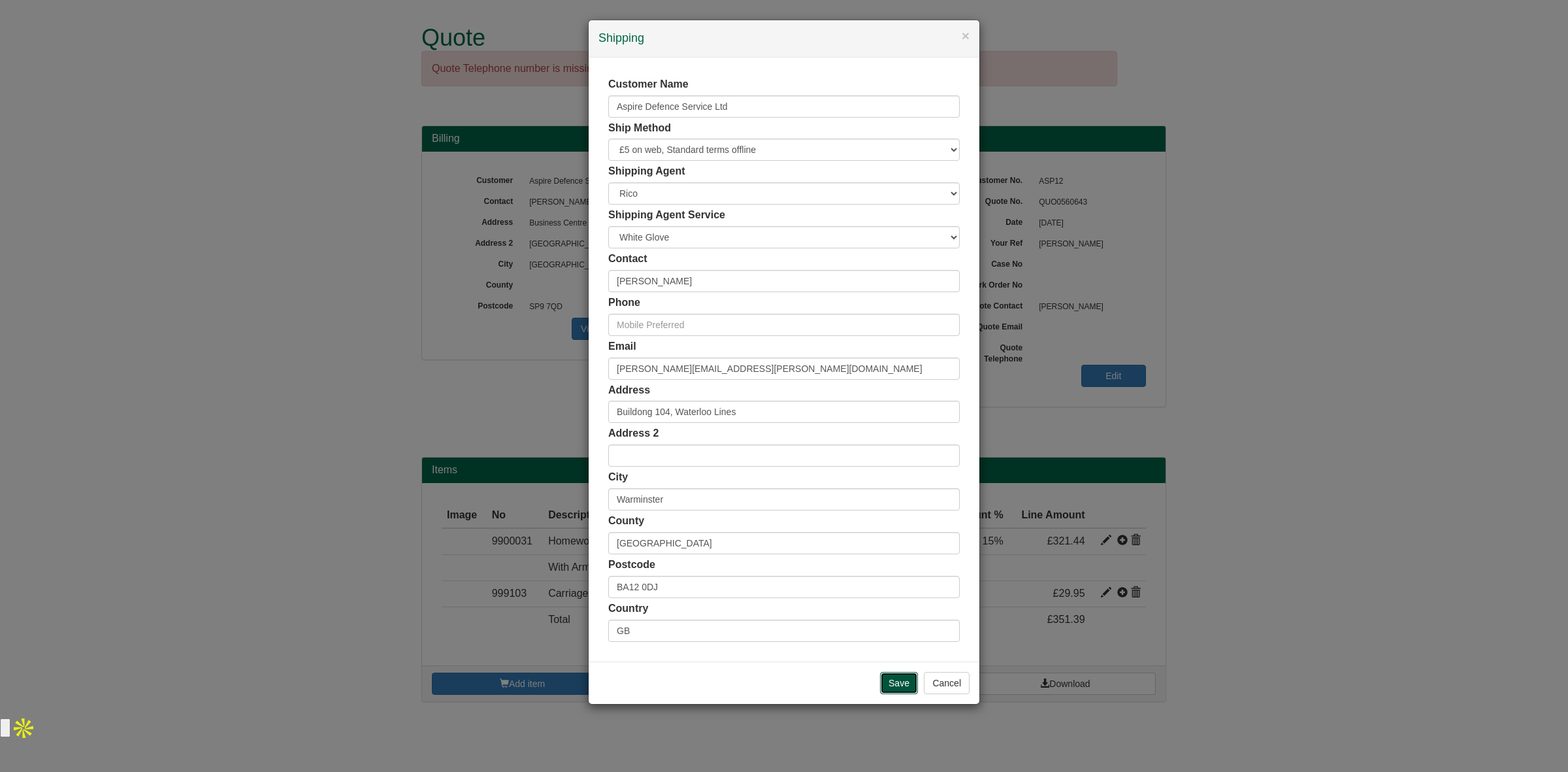
click at [883, 681] on input "Save" at bounding box center [899, 683] width 38 height 23
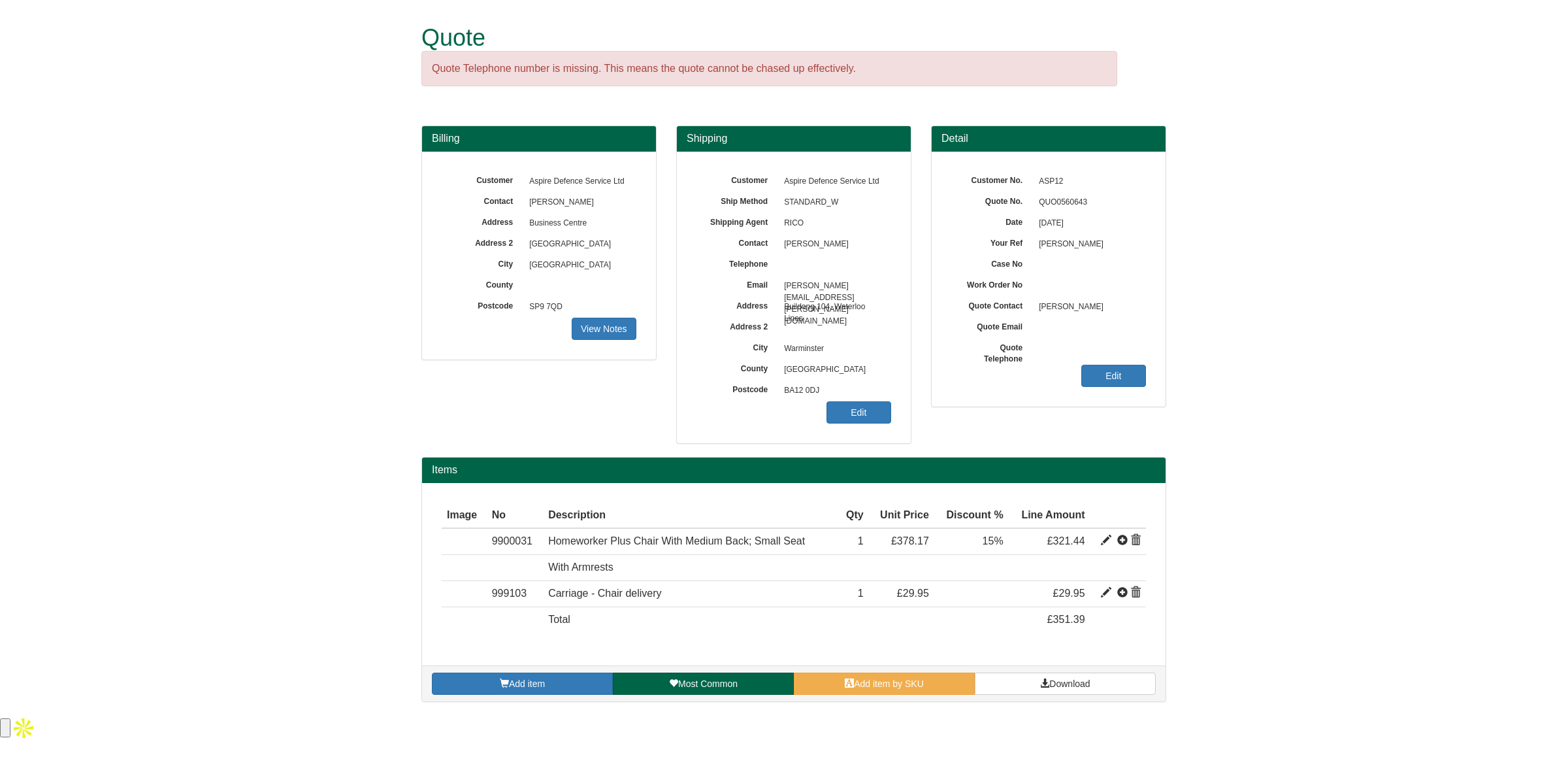
drag, startPoint x: 850, startPoint y: 249, endPoint x: 780, endPoint y: 237, distance: 71.0
click at [780, 237] on span "[PERSON_NAME]" at bounding box center [834, 244] width 113 height 21
copy span "[PERSON_NAME]"
click at [1026, 690] on link "Download" at bounding box center [1065, 683] width 181 height 23
click at [1105, 539] on span at bounding box center [1106, 540] width 10 height 10
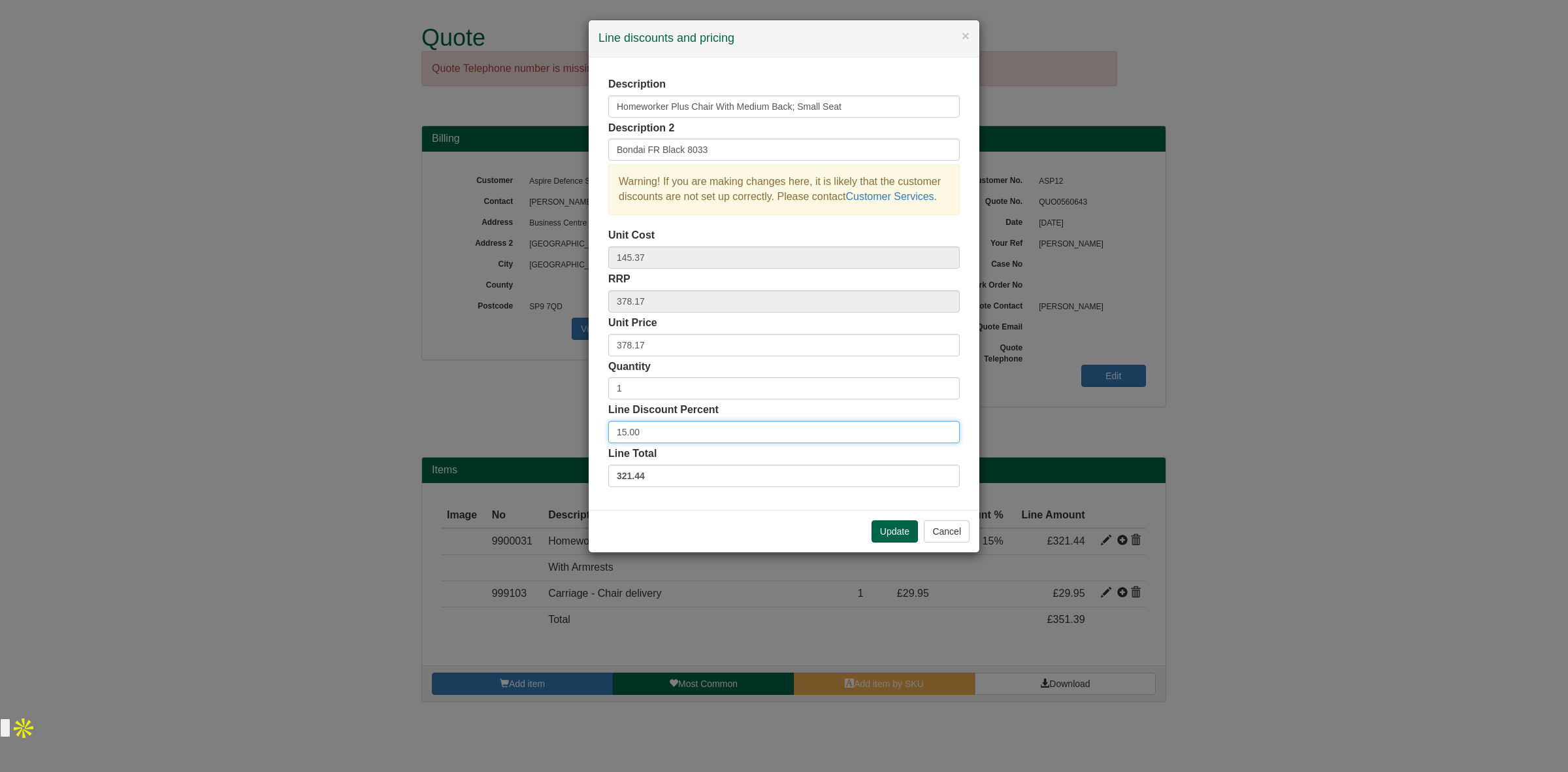
drag, startPoint x: 674, startPoint y: 432, endPoint x: 569, endPoint y: 426, distance: 105.2
click at [569, 426] on div "× Line discounts and pricing Description Homeworker Plus Chair With Medium Back…" at bounding box center [784, 386] width 1568 height 772
type input "20"
click at [878, 523] on button "Update" at bounding box center [895, 531] width 47 height 23
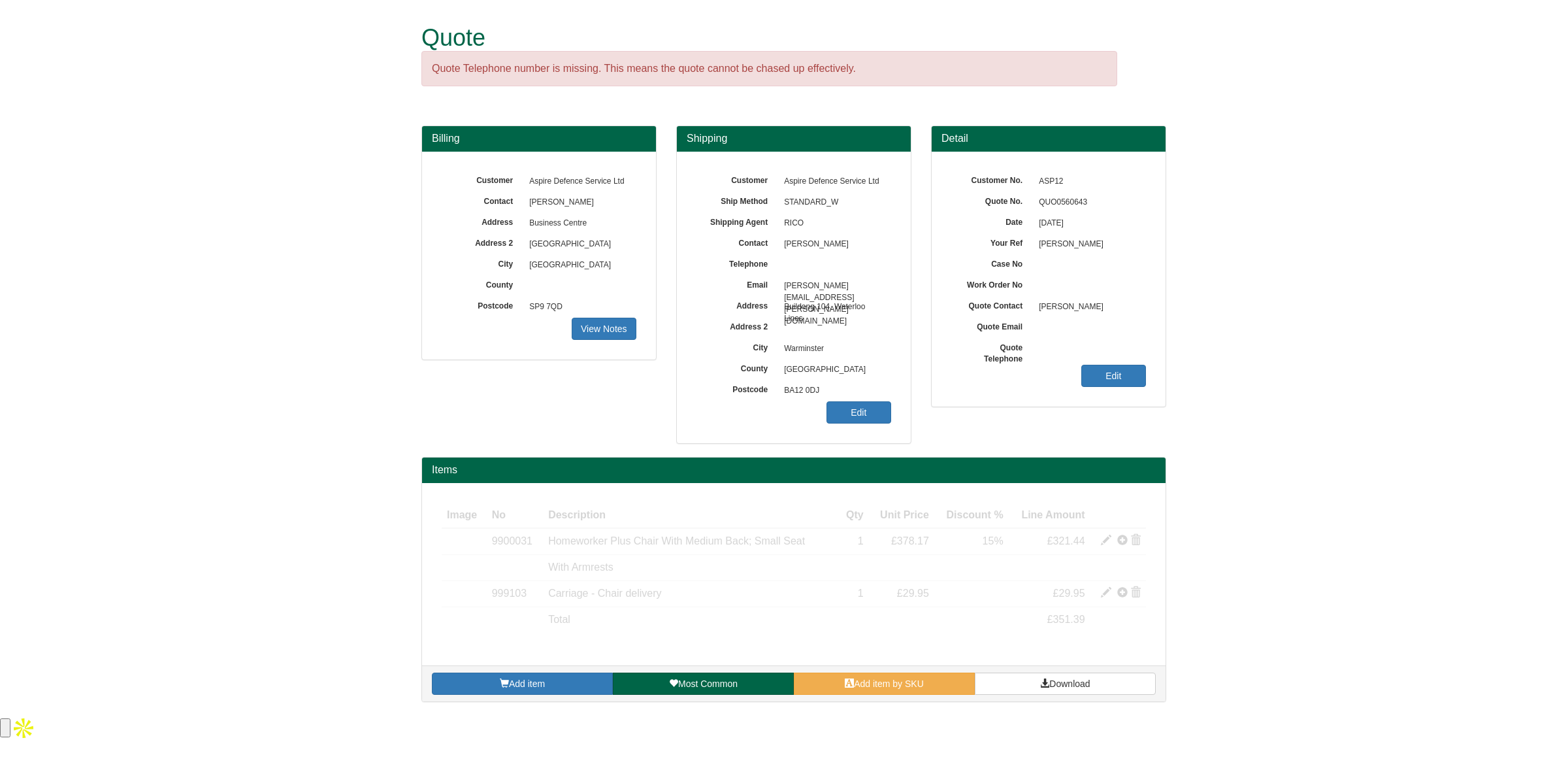
drag, startPoint x: 859, startPoint y: 249, endPoint x: 777, endPoint y: 236, distance: 83.0
click at [777, 236] on span "[PERSON_NAME]" at bounding box center [834, 244] width 113 height 21
copy span "[PERSON_NAME]"
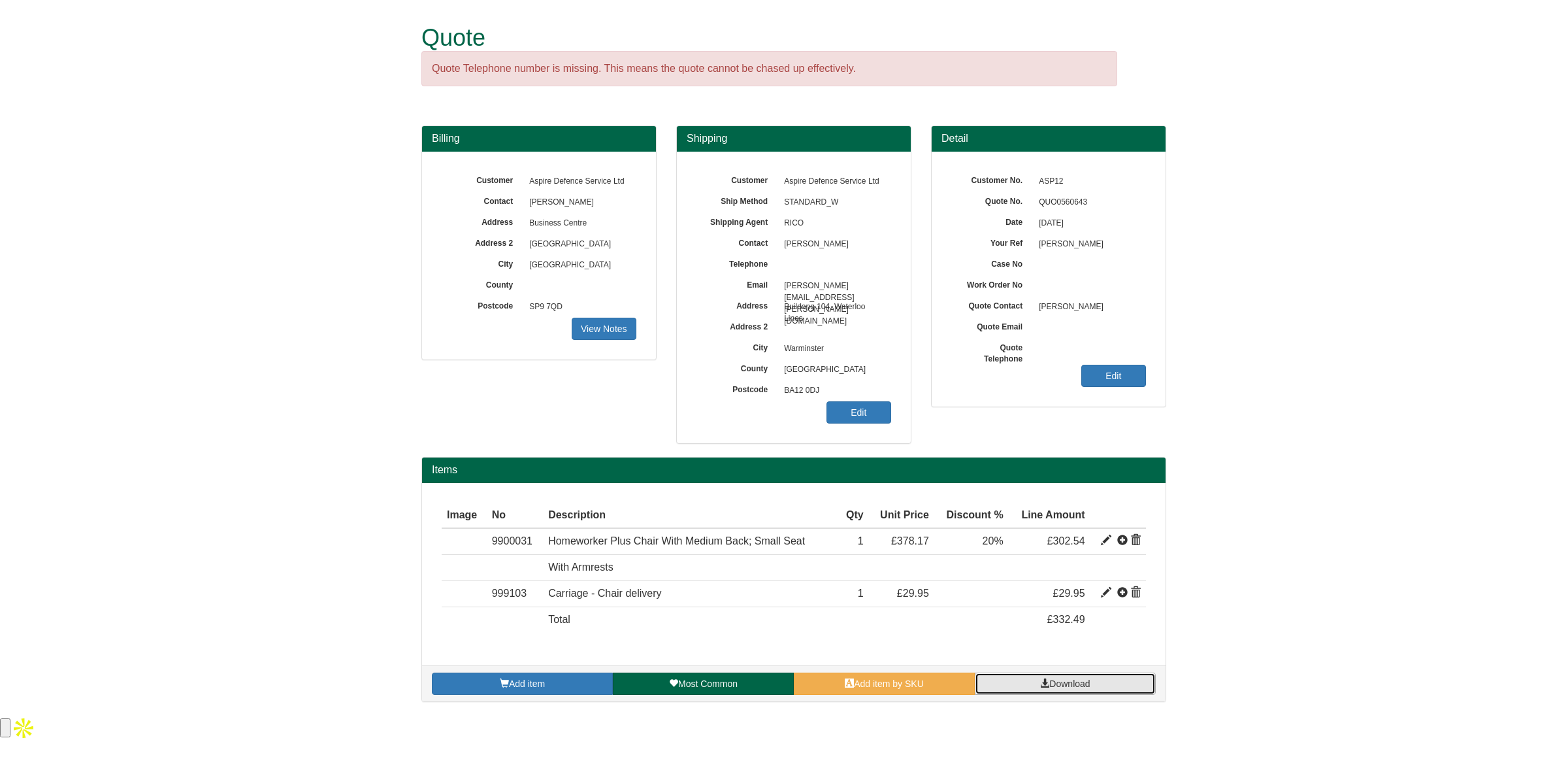
click at [1037, 683] on link "Download" at bounding box center [1065, 683] width 181 height 23
